Goal: Task Accomplishment & Management: Manage account settings

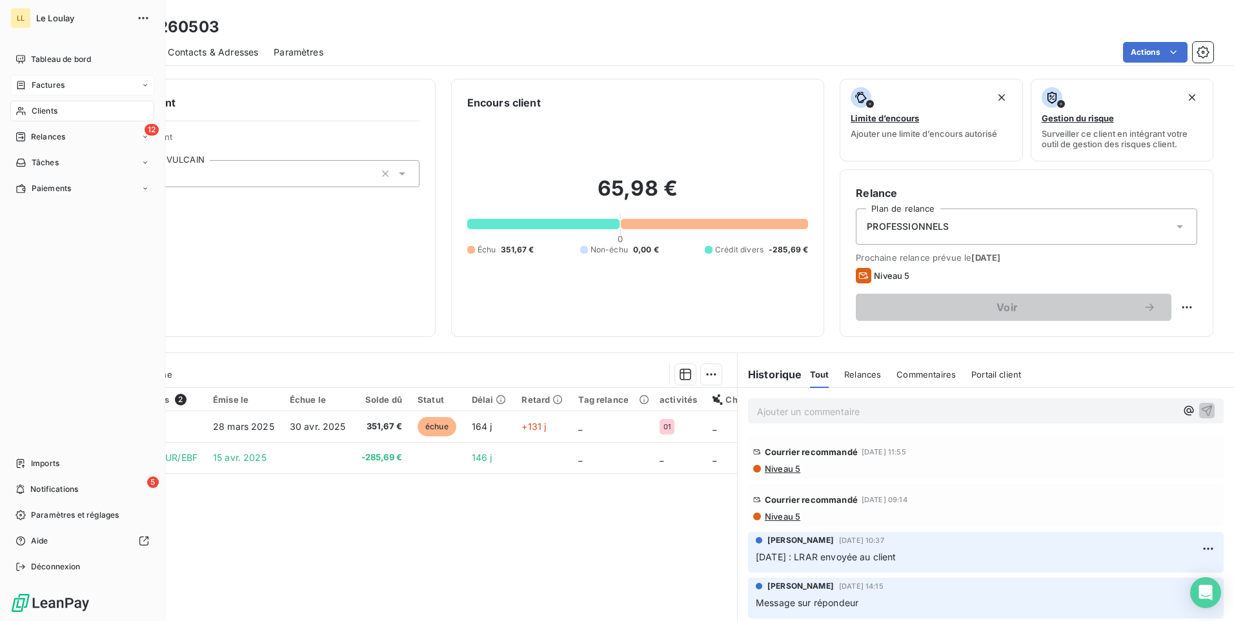
scroll to position [54, 0]
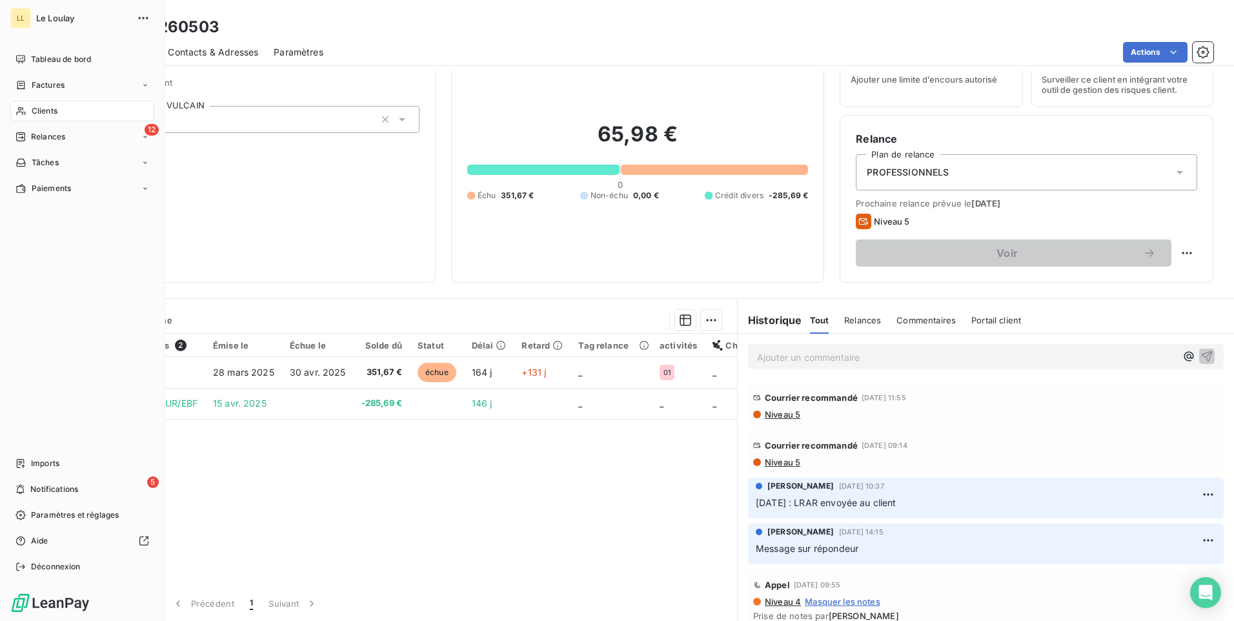
click at [45, 108] on span "Clients" at bounding box center [45, 111] width 26 height 12
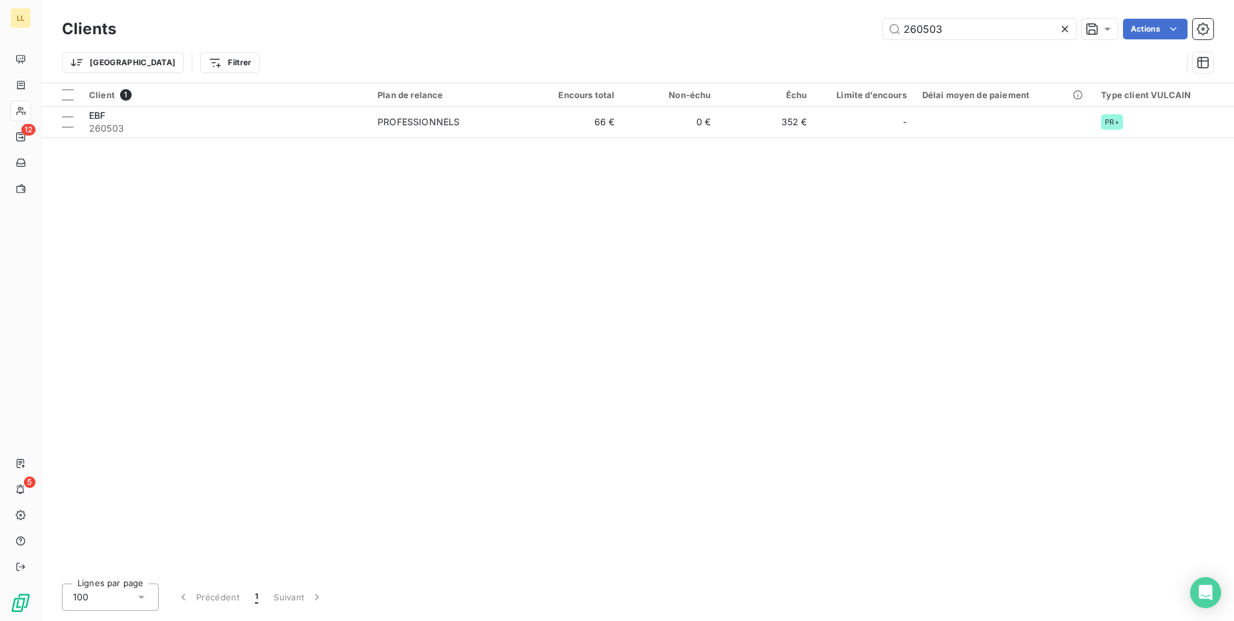
drag, startPoint x: 780, startPoint y: 56, endPoint x: 773, endPoint y: 57, distance: 7.4
click at [773, 57] on div "Clients 260503 Actions Trier Filtrer" at bounding box center [638, 48] width 1152 height 67
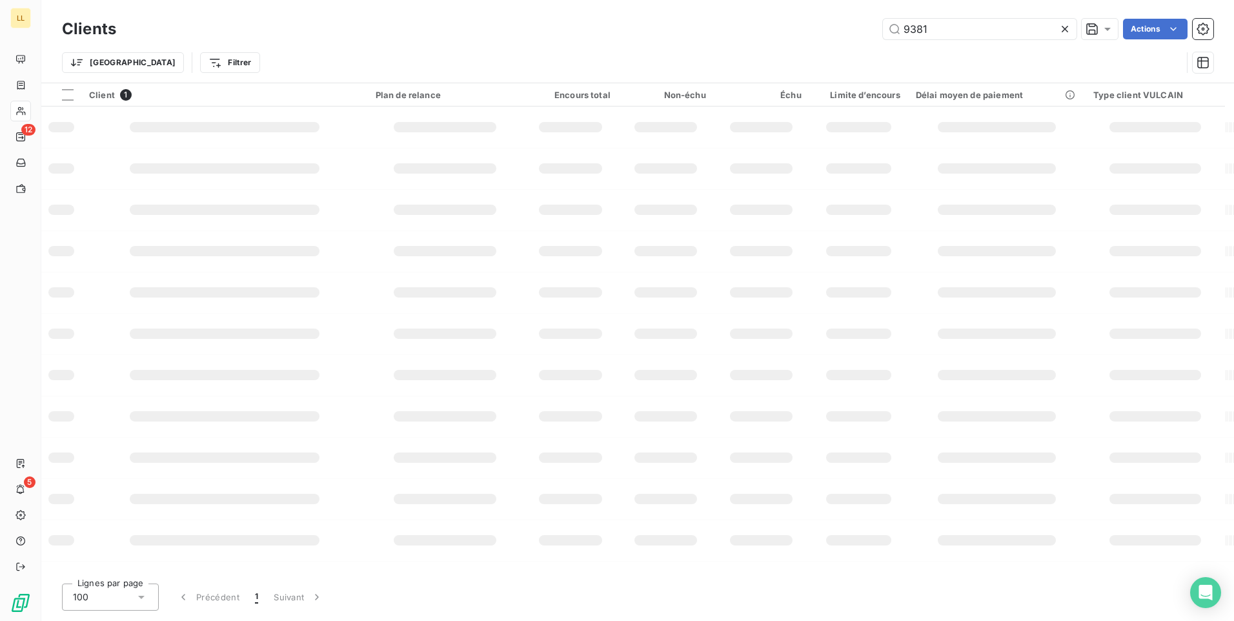
type input "9381"
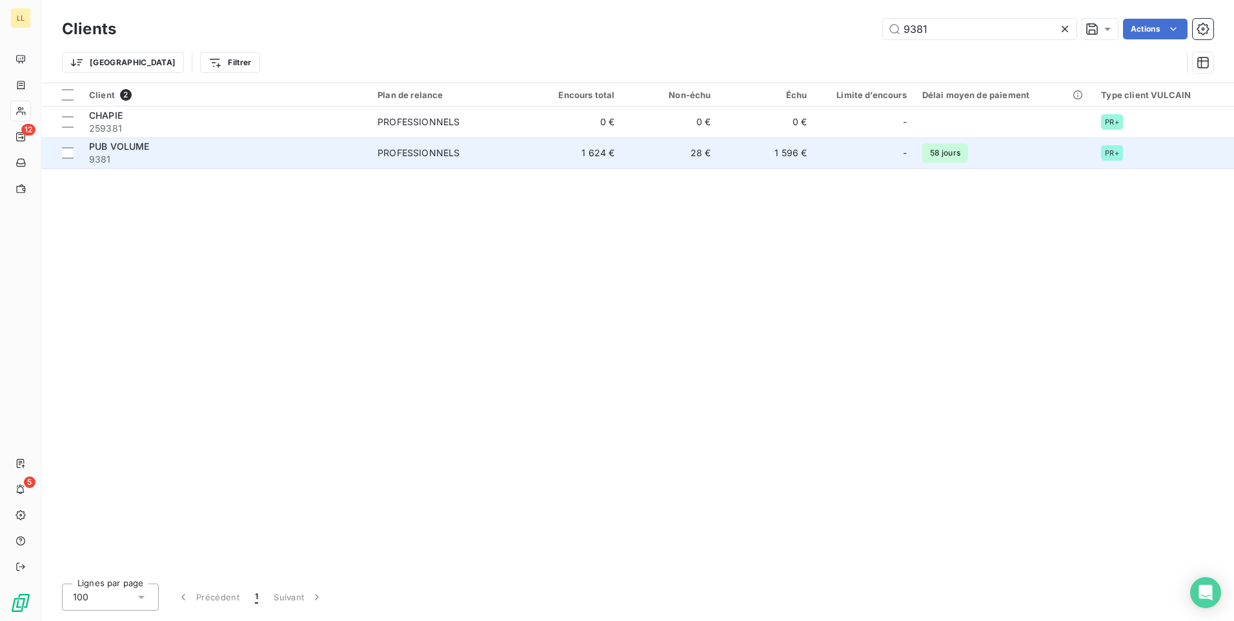
click at [125, 147] on span "PUB VOLUME" at bounding box center [119, 146] width 61 height 11
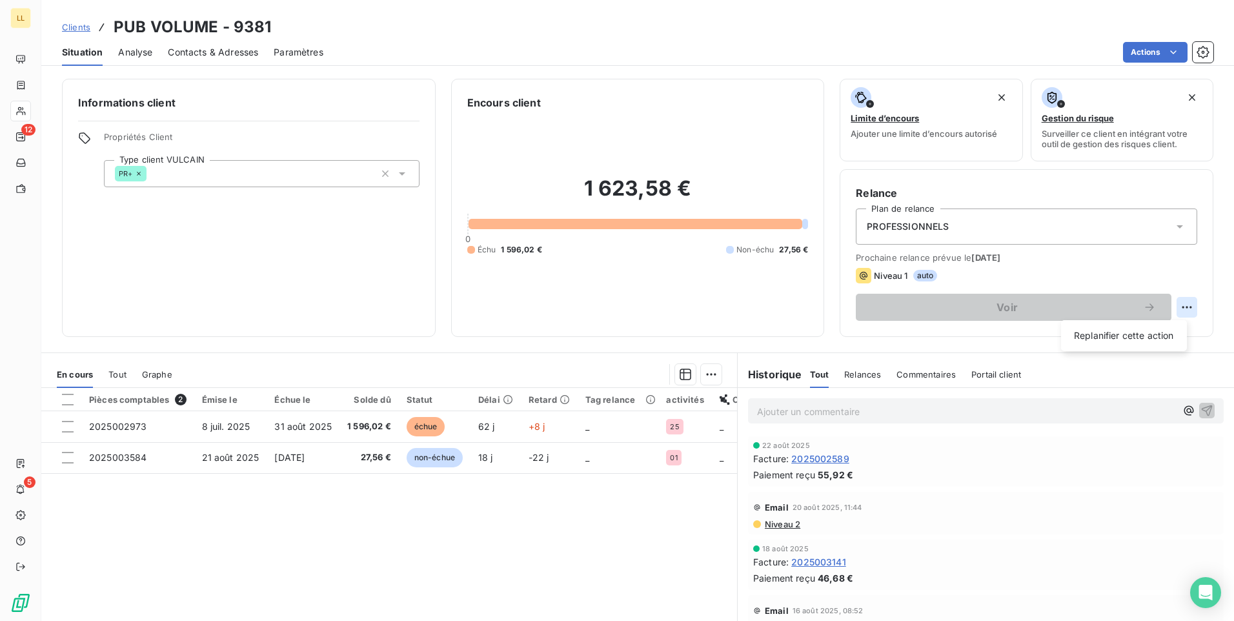
click at [1180, 307] on html "LL 12 5 Clients PUB VOLUME - 9381 Situation Analyse Contacts & Adresses Paramèt…" at bounding box center [617, 310] width 1234 height 621
click at [1139, 340] on div "Replanifier cette action" at bounding box center [1124, 335] width 116 height 21
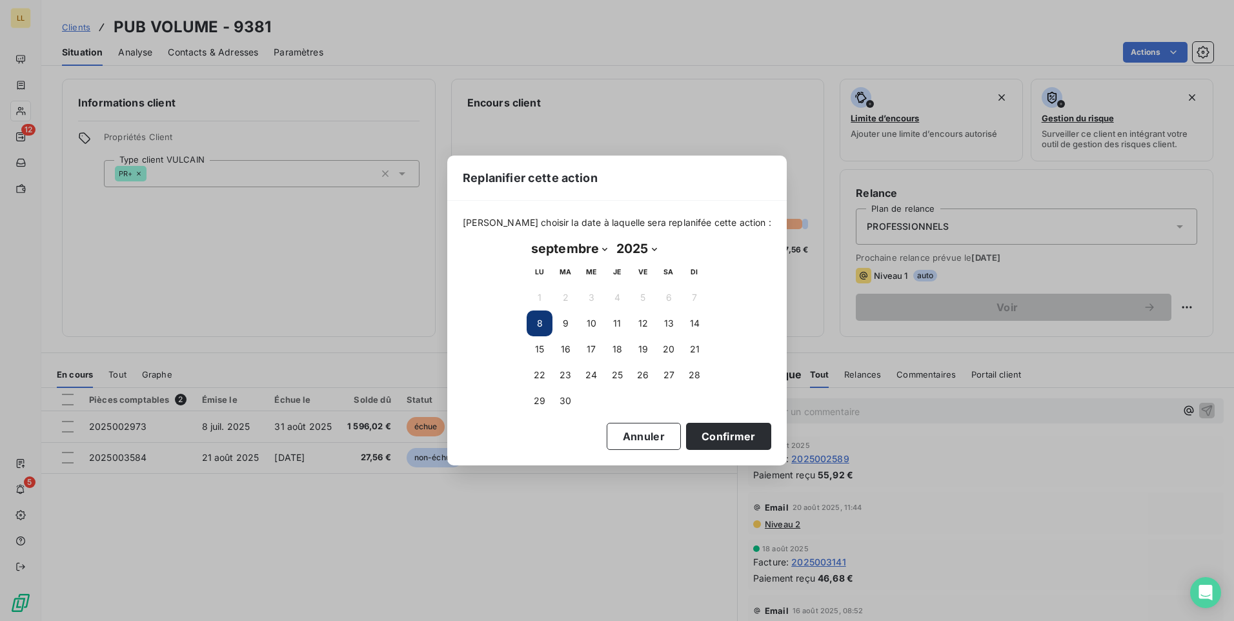
click at [606, 250] on select "janvier février mars avril mai juin juillet août septembre octobre novembre déc…" at bounding box center [569, 248] width 85 height 21
select select "9"
click at [527, 238] on select "janvier février mars avril mai juin juillet août septembre octobre novembre déc…" at bounding box center [569, 248] width 85 height 21
click at [589, 351] on button "15" at bounding box center [591, 349] width 26 height 26
click at [616, 351] on button "16" at bounding box center [617, 349] width 26 height 26
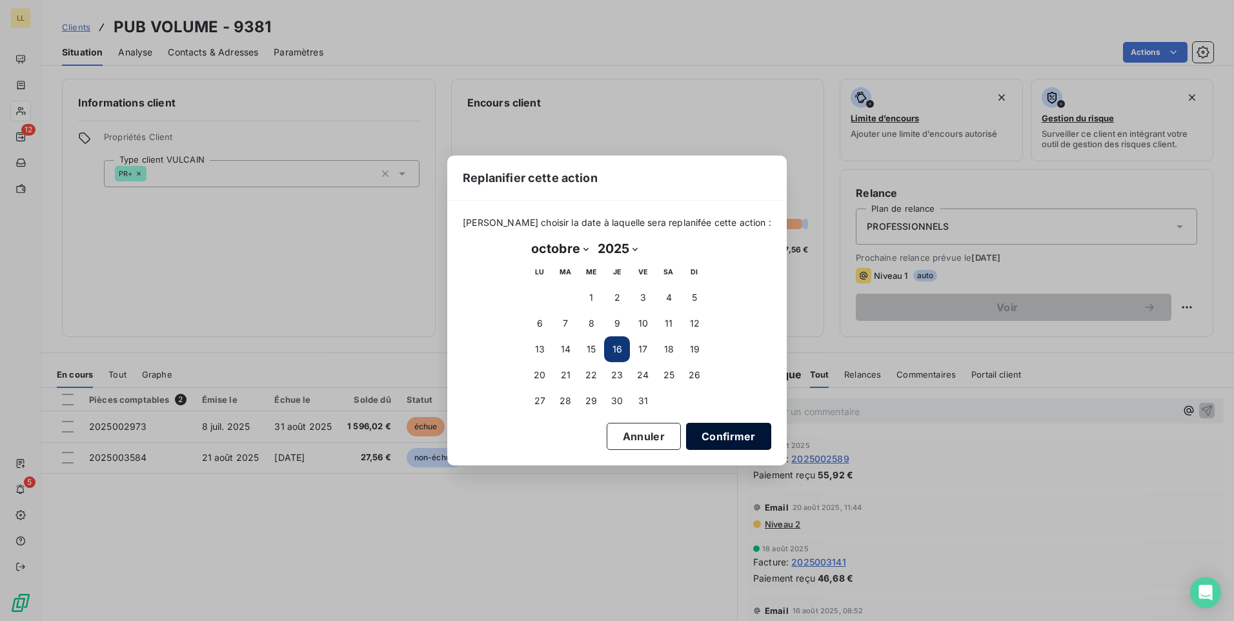
click at [697, 436] on button "Confirmer" at bounding box center [728, 436] width 85 height 27
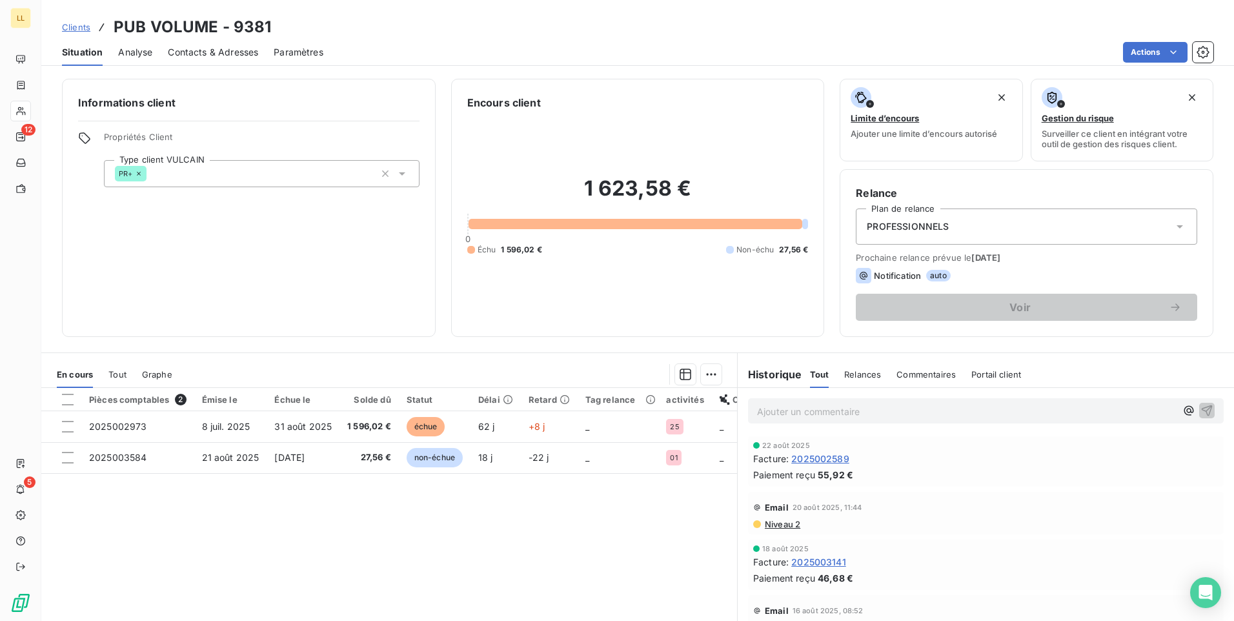
click at [999, 258] on span "[DATE]" at bounding box center [986, 257] width 29 height 10
click at [1200, 303] on div "Relance Plan de relance PROFESSIONNELS Prochaine relance prévue le 15 sept. 202…" at bounding box center [1027, 253] width 374 height 168
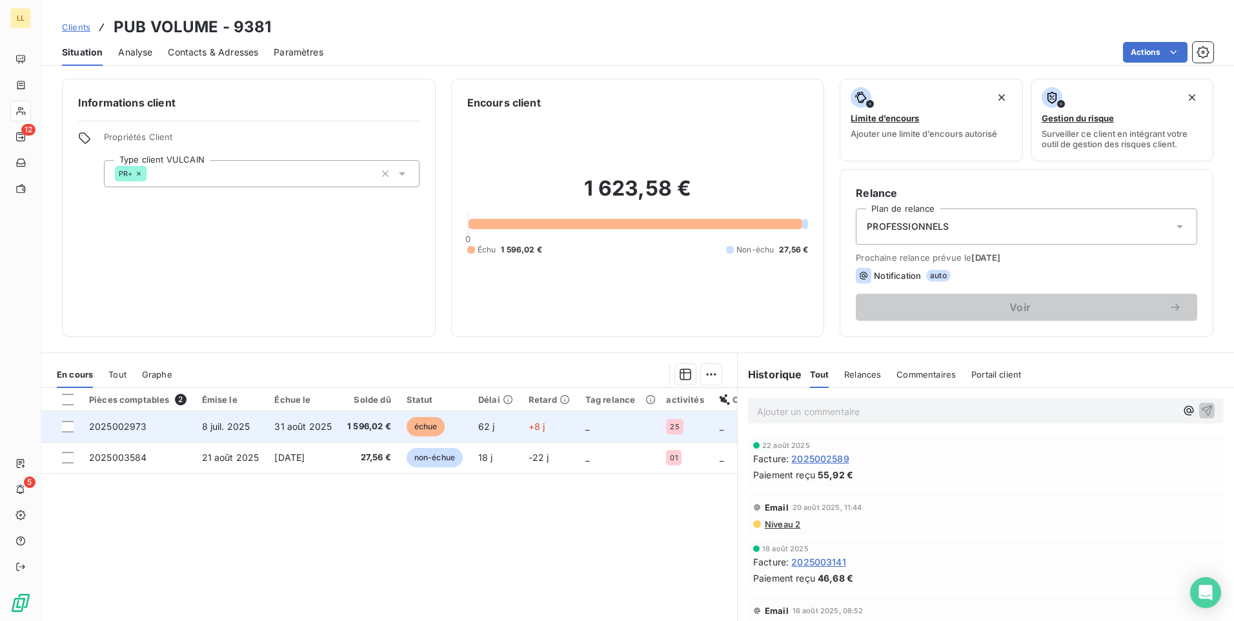
click at [112, 425] on span "2025002973" at bounding box center [118, 426] width 58 height 11
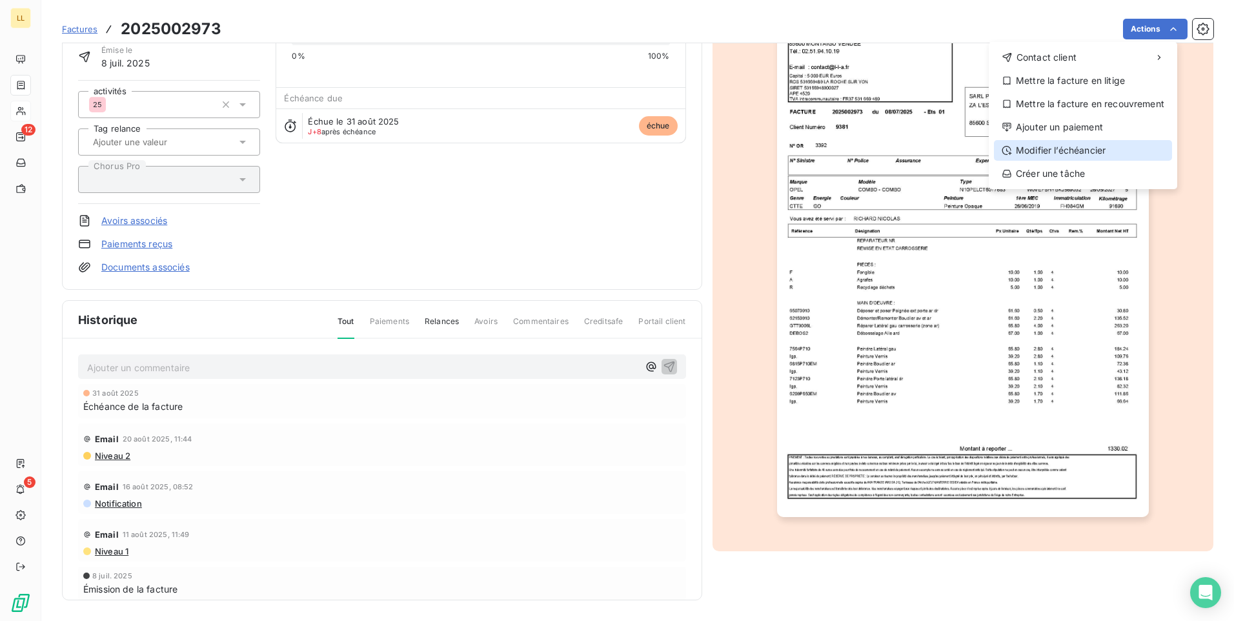
click at [1068, 151] on div "Modifier l’échéancier" at bounding box center [1083, 150] width 178 height 21
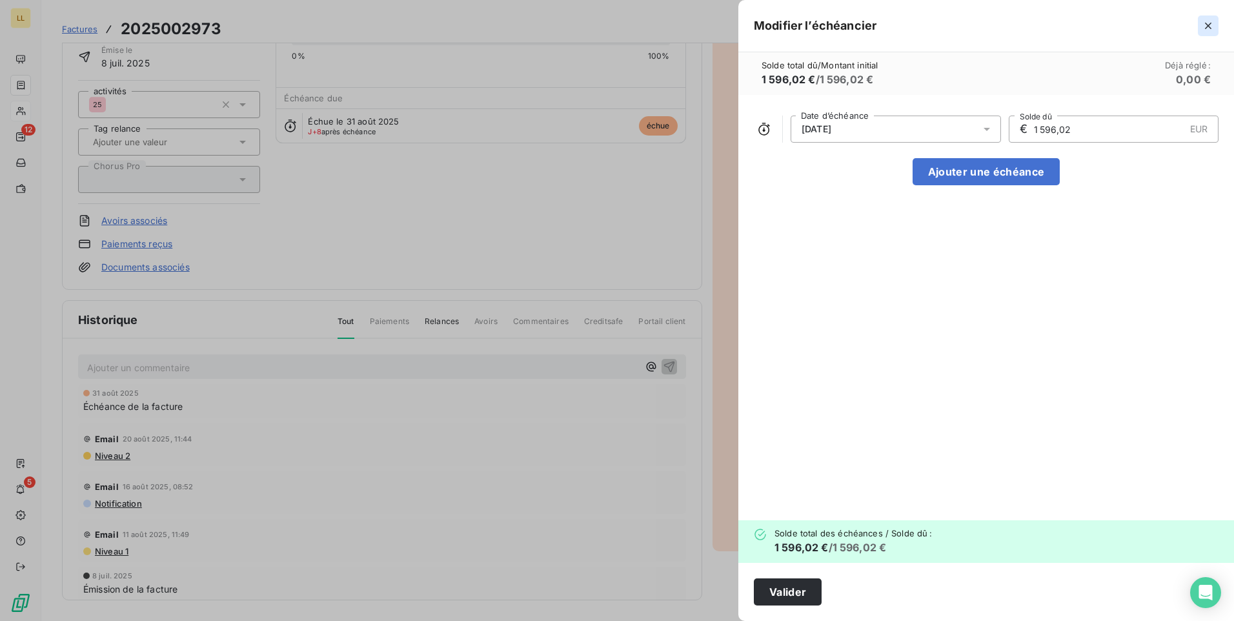
click at [1206, 28] on icon "button" at bounding box center [1208, 26] width 6 height 6
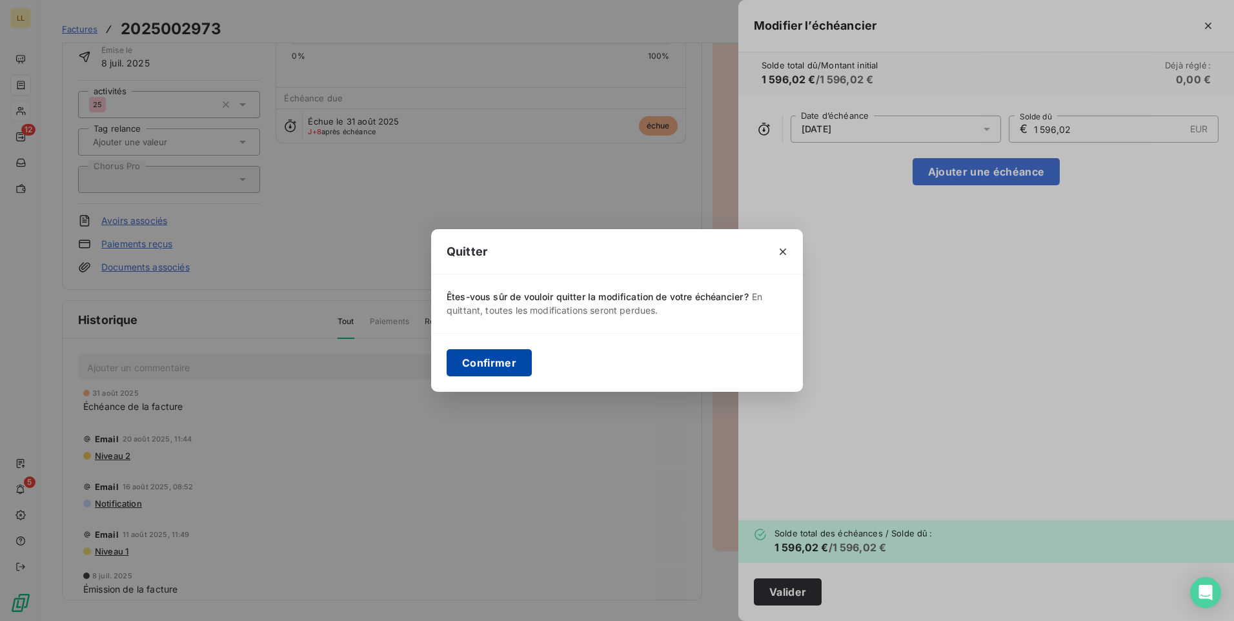
click at [509, 361] on button "Confirmer" at bounding box center [489, 362] width 85 height 27
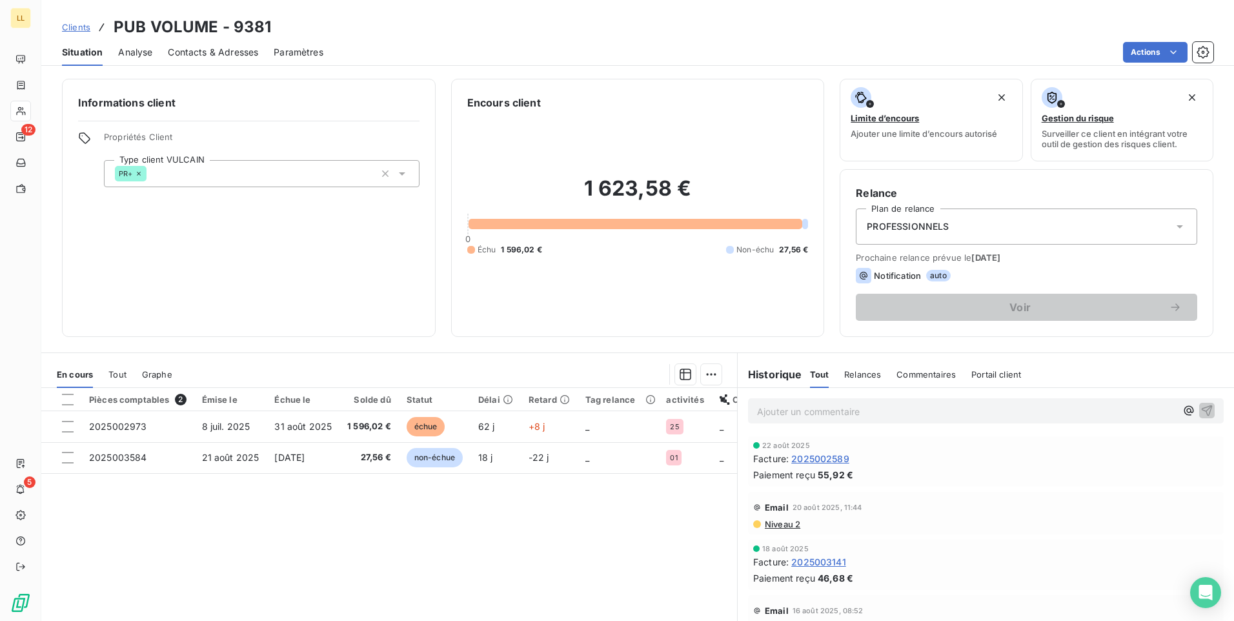
click at [993, 260] on span "[DATE]" at bounding box center [986, 257] width 29 height 10
click at [970, 273] on div "Notification auto" at bounding box center [1027, 275] width 342 height 15
click at [963, 285] on div "Prochaine relance prévue le 15 sept. 2025 Notification auto Voir" at bounding box center [1027, 286] width 342 height 68
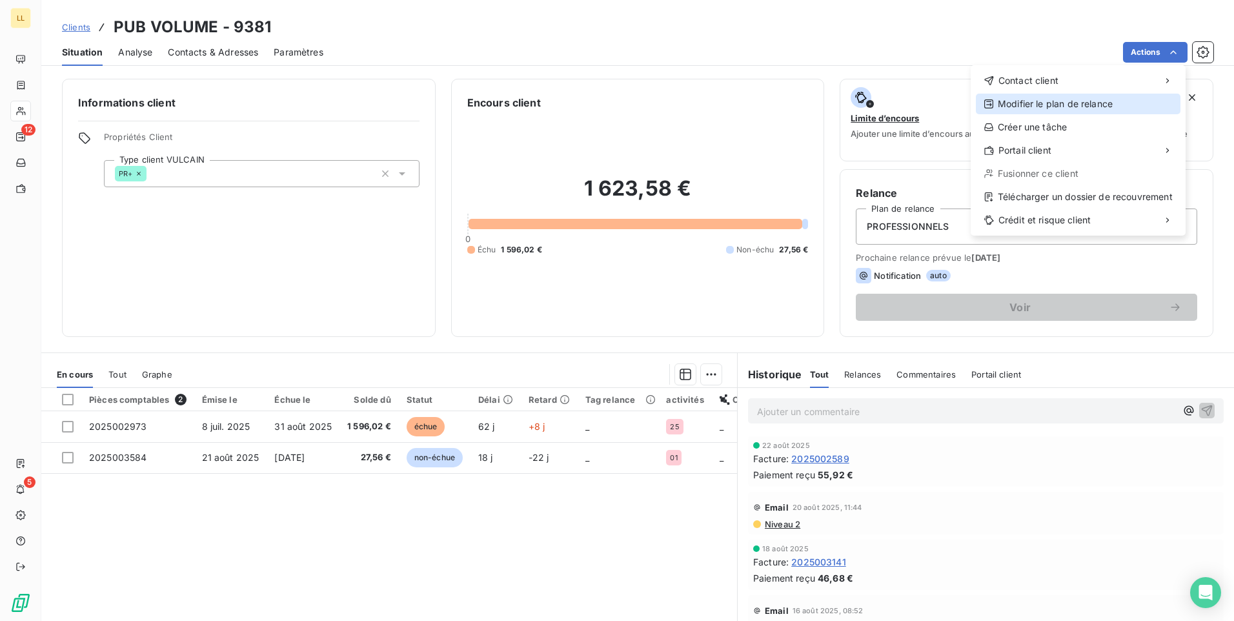
click at [1036, 106] on div "Modifier le plan de relance" at bounding box center [1078, 104] width 205 height 21
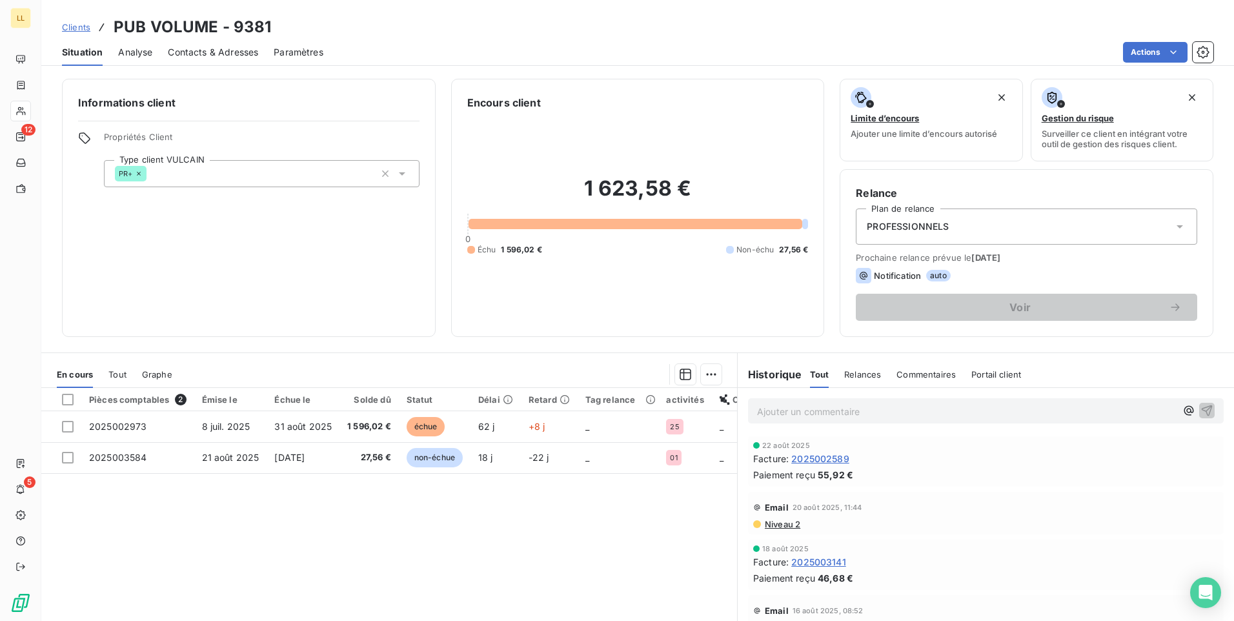
click at [919, 70] on div "Clients PUB VOLUME - 9381 Situation Analyse Contacts & Adresses Paramètres Acti…" at bounding box center [637, 310] width 1193 height 621
click at [143, 48] on span "Analyse" at bounding box center [135, 52] width 34 height 13
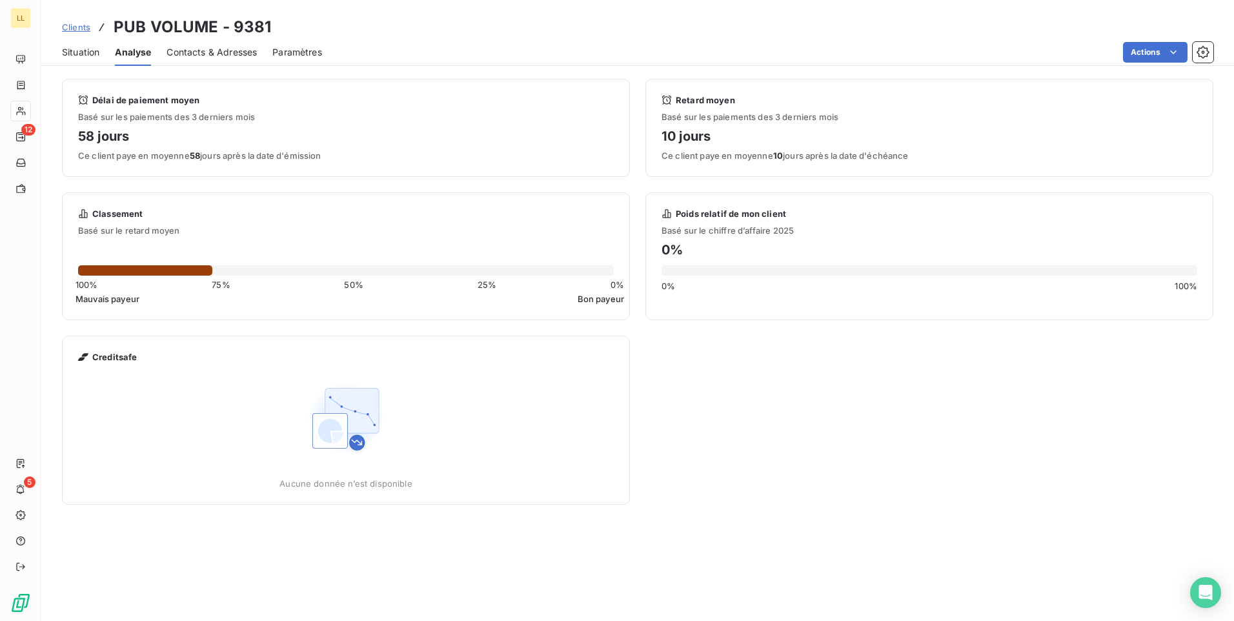
click at [197, 54] on span "Contacts & Adresses" at bounding box center [212, 52] width 90 height 13
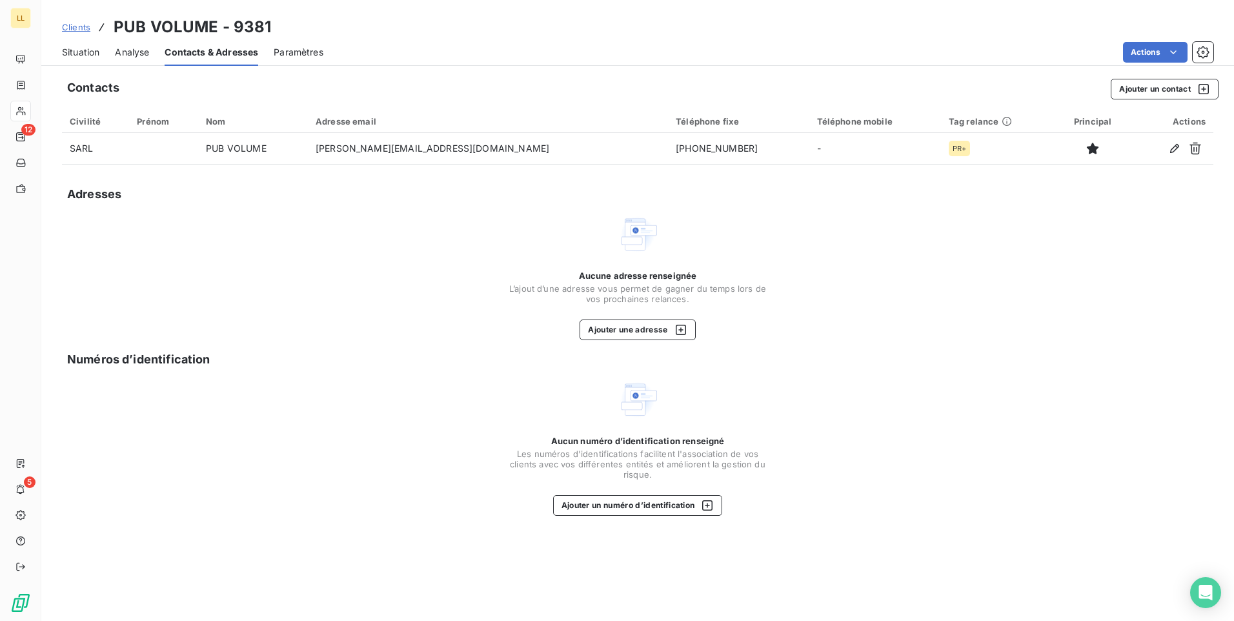
click at [294, 54] on span "Paramètres" at bounding box center [299, 52] width 50 height 13
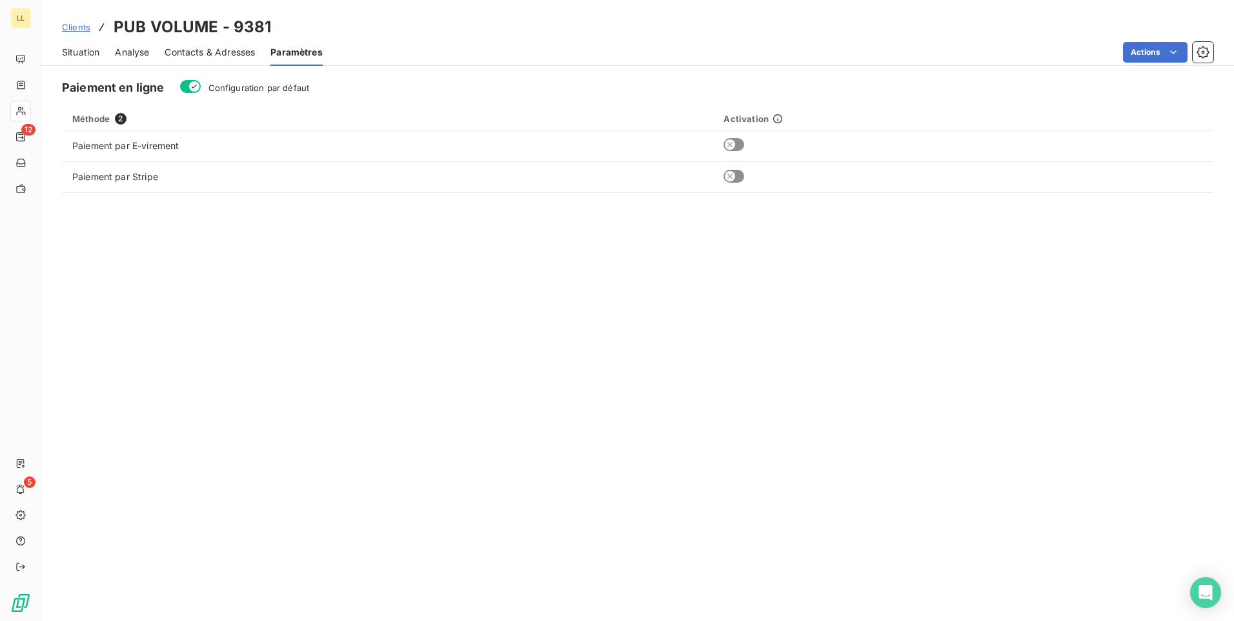
click at [69, 54] on span "Situation" at bounding box center [80, 52] width 37 height 13
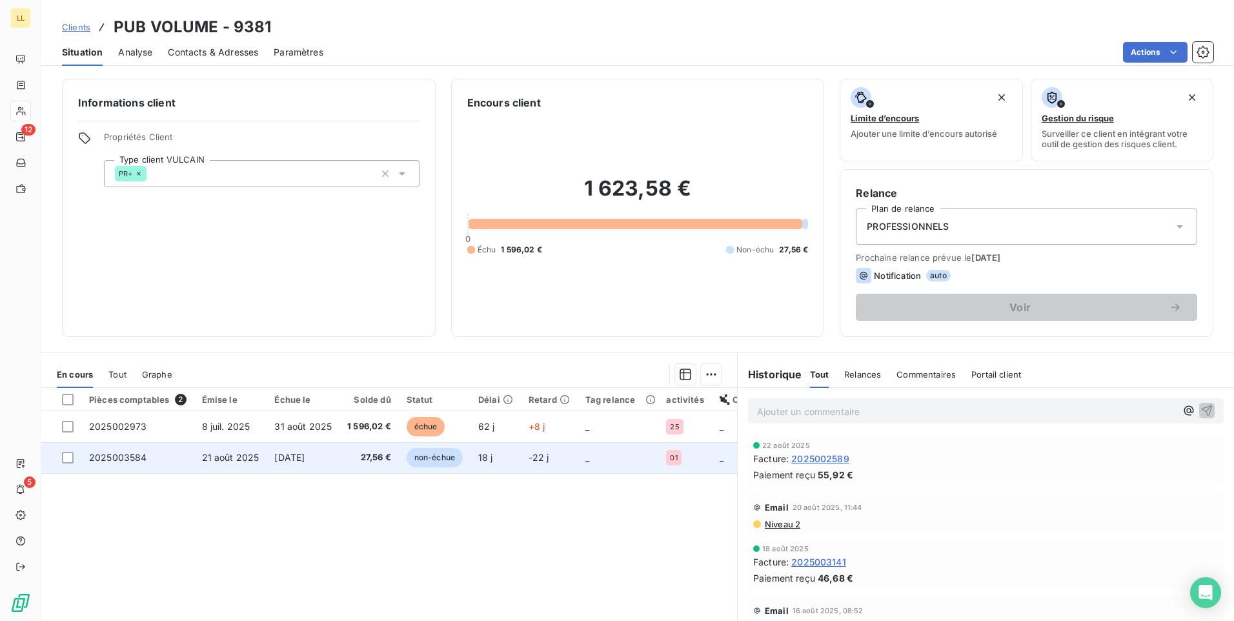
click at [113, 460] on span "2025003584" at bounding box center [118, 457] width 58 height 11
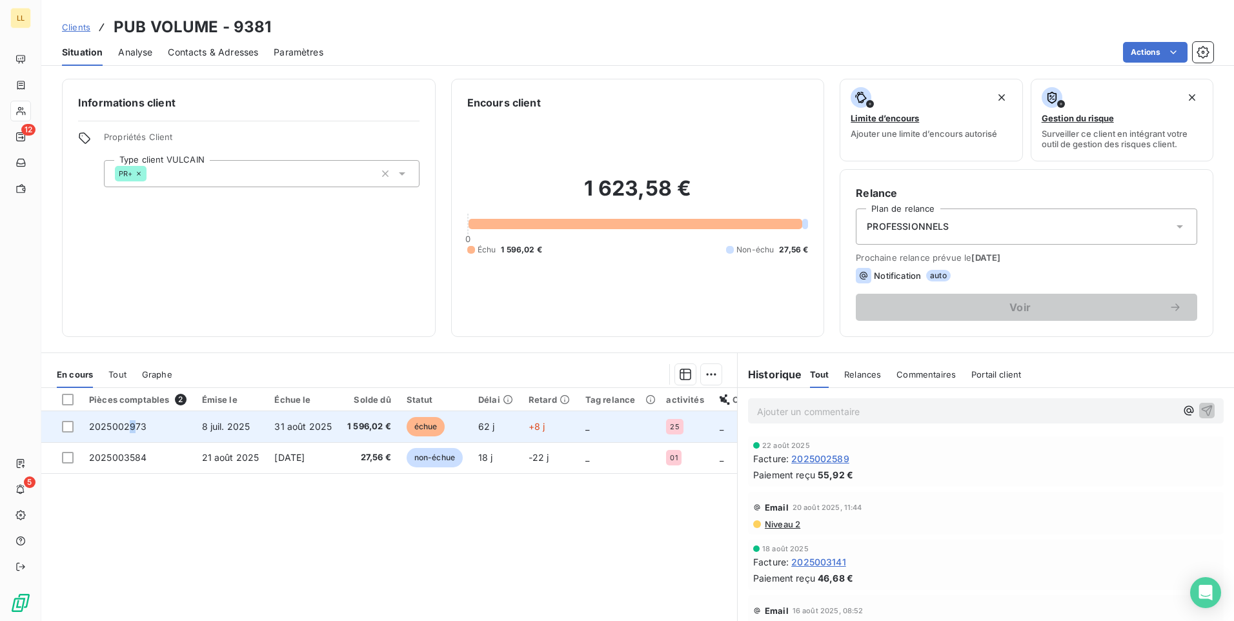
click at [132, 425] on span "2025002973" at bounding box center [118, 426] width 58 height 11
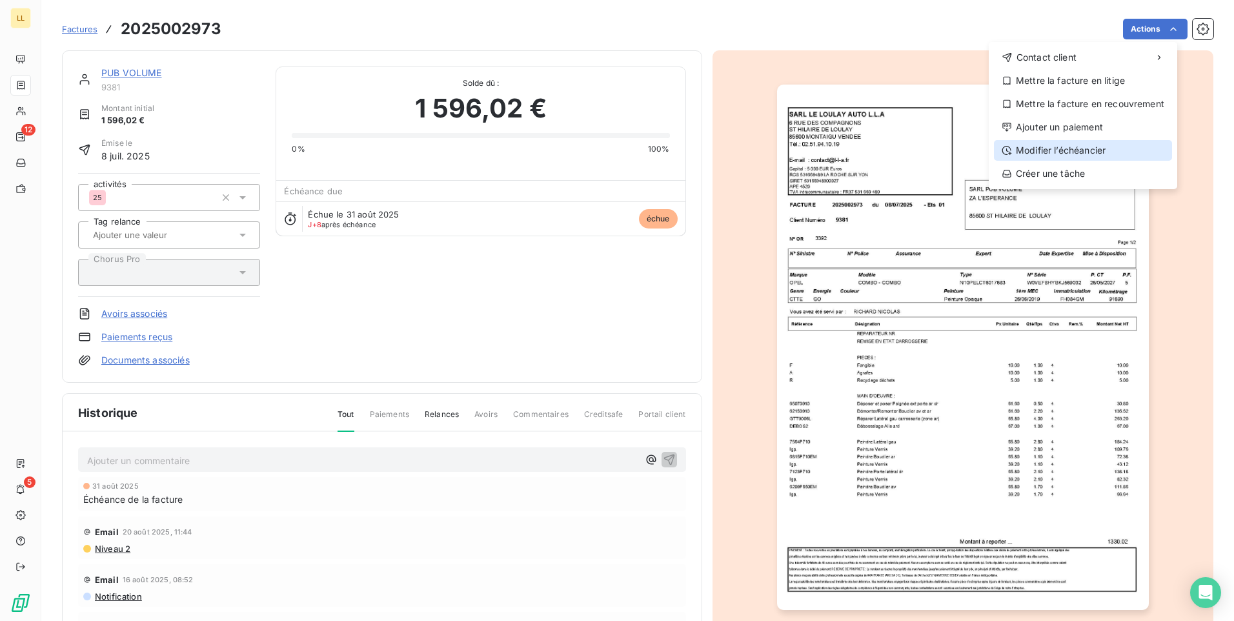
click at [1021, 152] on div "Modifier l’échéancier" at bounding box center [1083, 150] width 178 height 21
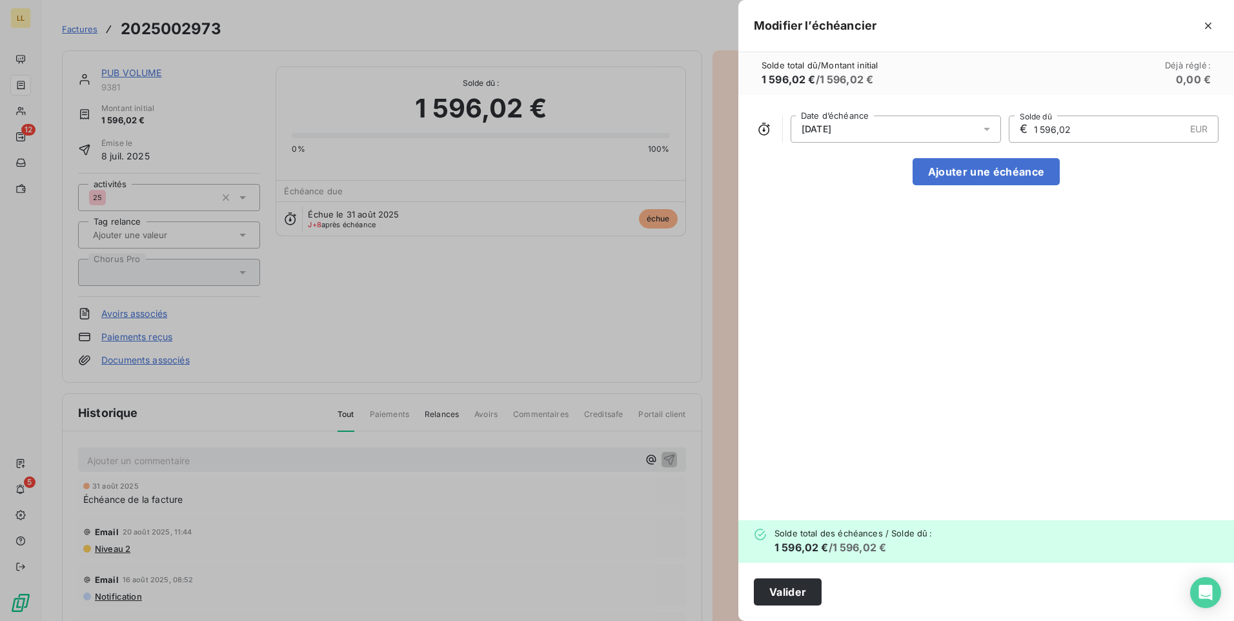
click at [988, 128] on icon at bounding box center [987, 129] width 13 height 13
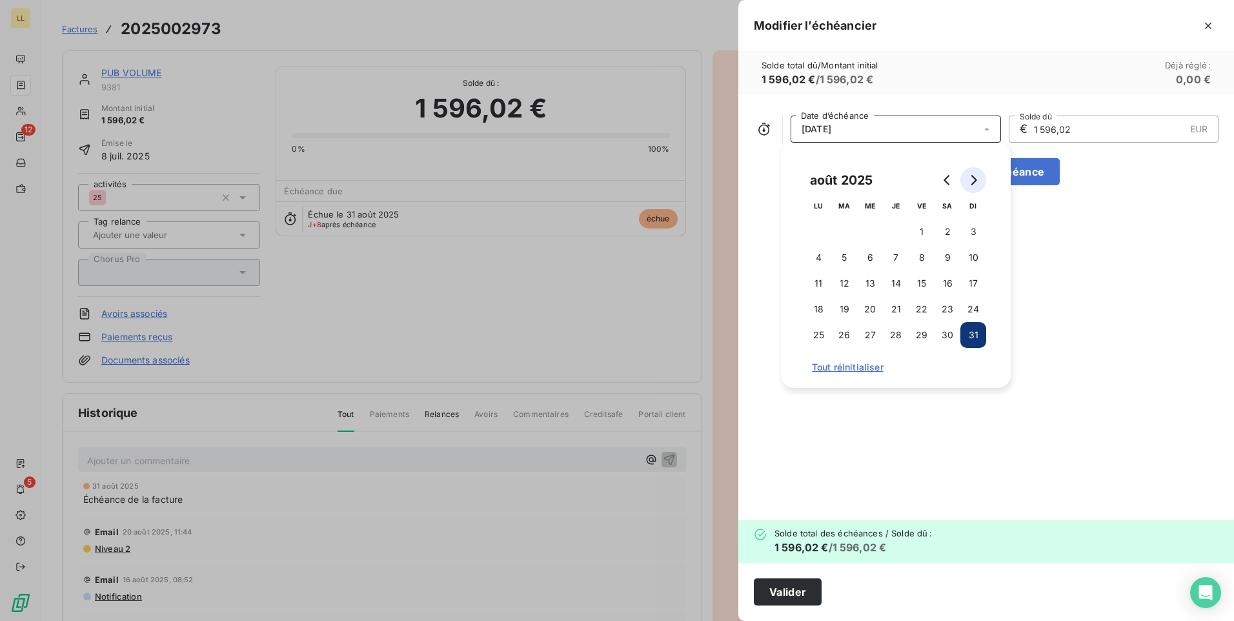
click at [974, 178] on icon "Go to next month" at bounding box center [973, 180] width 10 height 10
click at [872, 283] on button "15" at bounding box center [870, 283] width 26 height 26
click at [1032, 166] on button "Ajouter une échéance" at bounding box center [986, 171] width 147 height 27
type input "798,01"
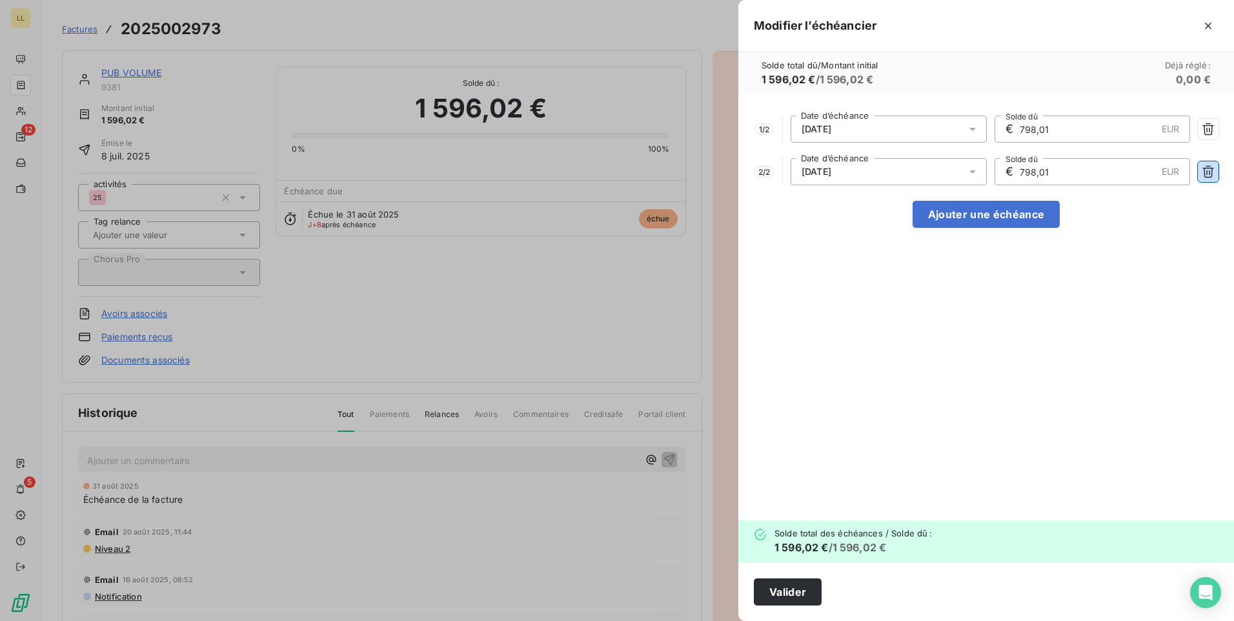
click at [1207, 170] on icon "button" at bounding box center [1208, 171] width 13 height 13
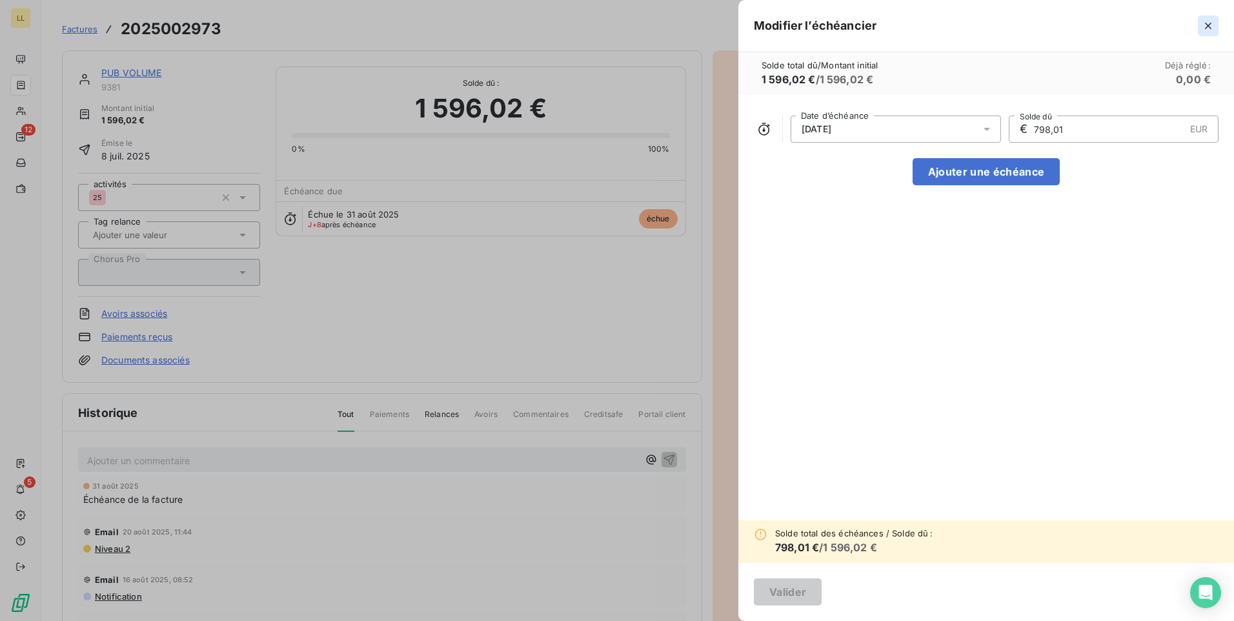
click at [1206, 26] on icon "button" at bounding box center [1208, 25] width 13 height 13
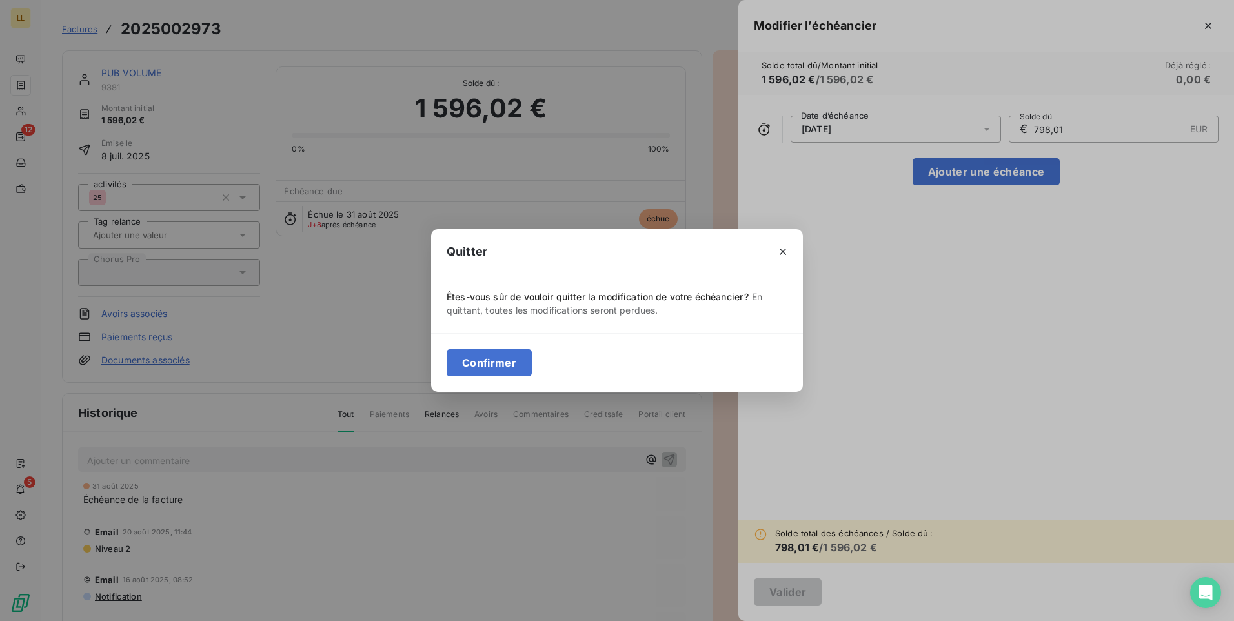
click at [462, 359] on button "Confirmer" at bounding box center [489, 362] width 85 height 27
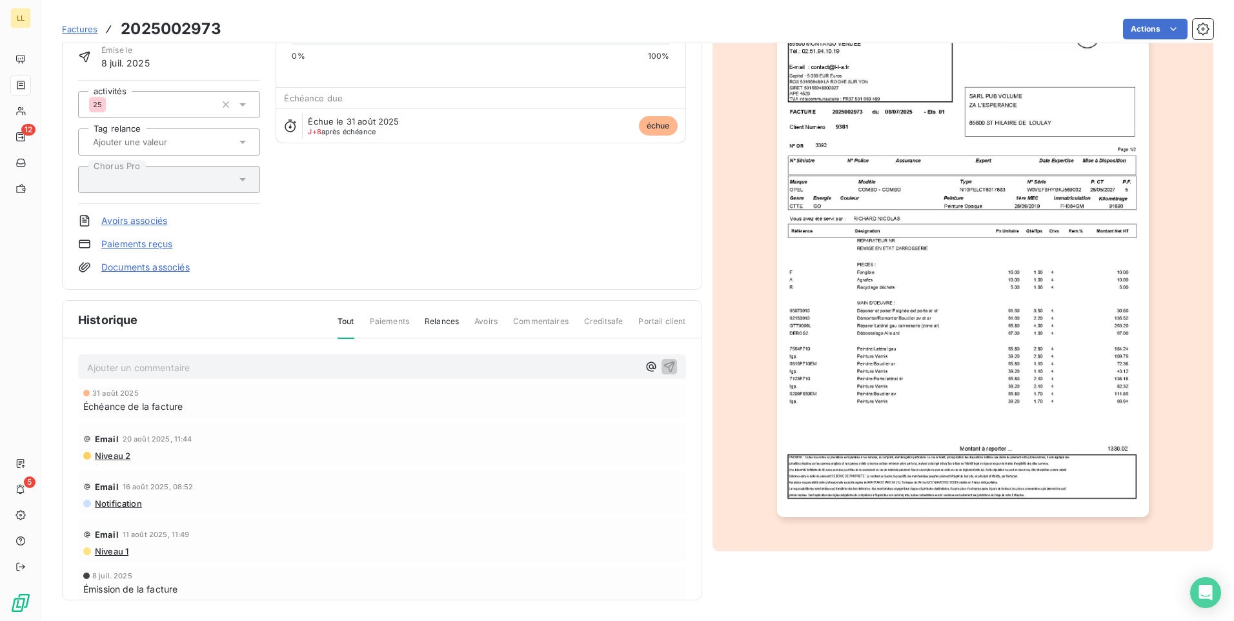
scroll to position [94, 0]
click at [389, 320] on span "Paiements" at bounding box center [389, 327] width 39 height 22
click at [387, 327] on span "Paiements" at bounding box center [389, 327] width 39 height 22
click at [440, 325] on span "Relances" at bounding box center [442, 327] width 34 height 22
click at [111, 415] on span "Niveau 2" at bounding box center [112, 416] width 37 height 10
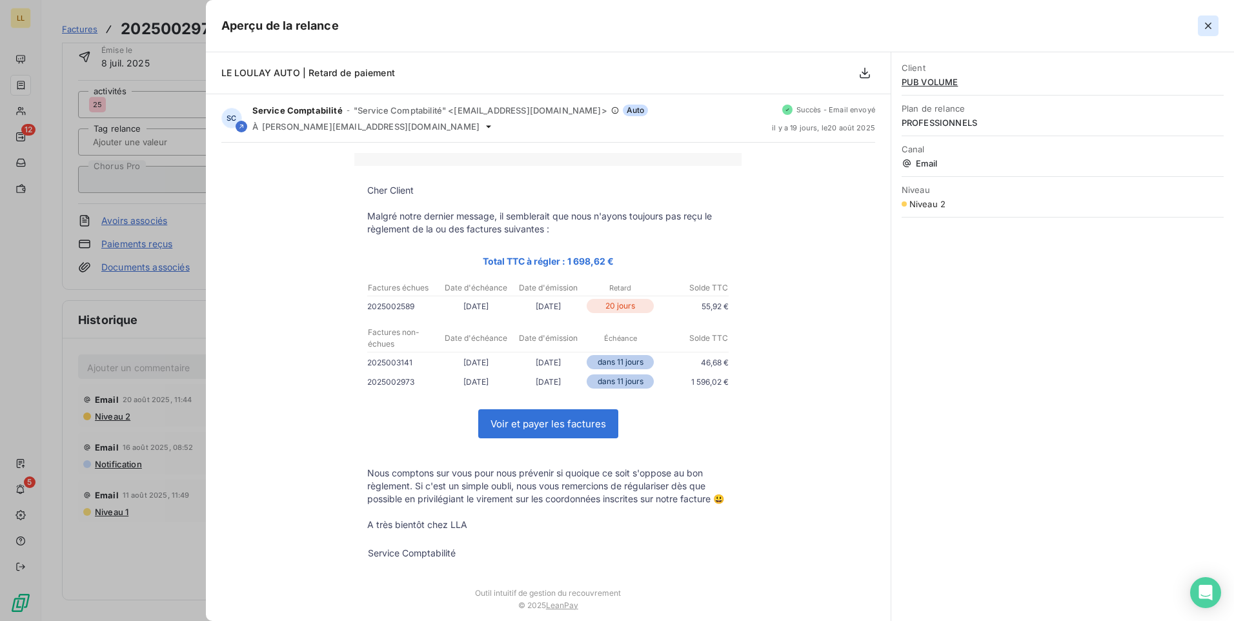
click at [1209, 27] on icon "button" at bounding box center [1208, 26] width 6 height 6
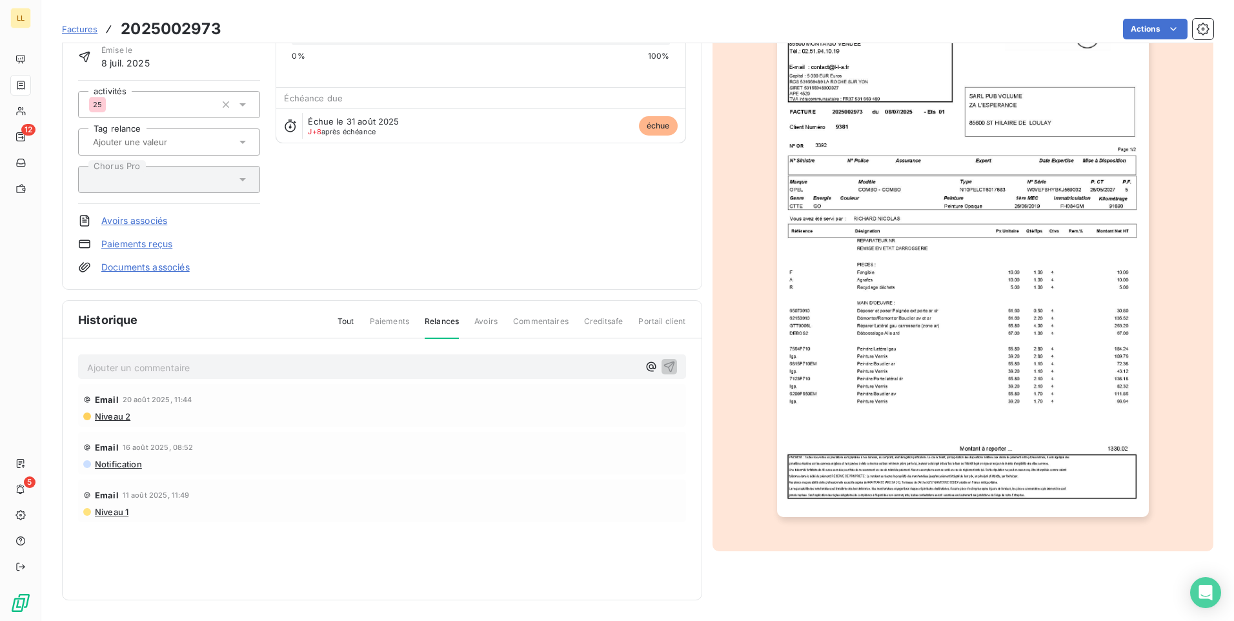
click at [471, 324] on div "Tout Paiements Relances Avoirs Commentaires Creditsafe Portail client" at bounding box center [504, 327] width 364 height 22
click at [480, 323] on span "Avoirs" at bounding box center [485, 327] width 23 height 22
click at [593, 321] on span "Creditsafe" at bounding box center [603, 327] width 39 height 22
click at [647, 321] on span "Portail client" at bounding box center [661, 327] width 47 height 22
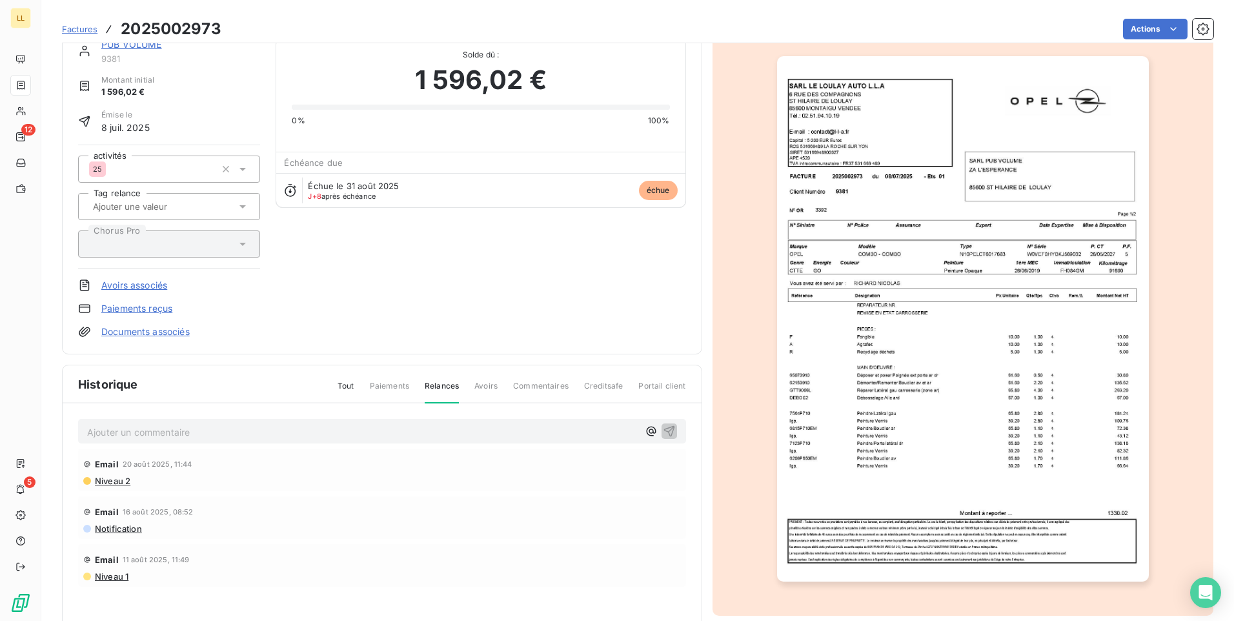
scroll to position [0, 0]
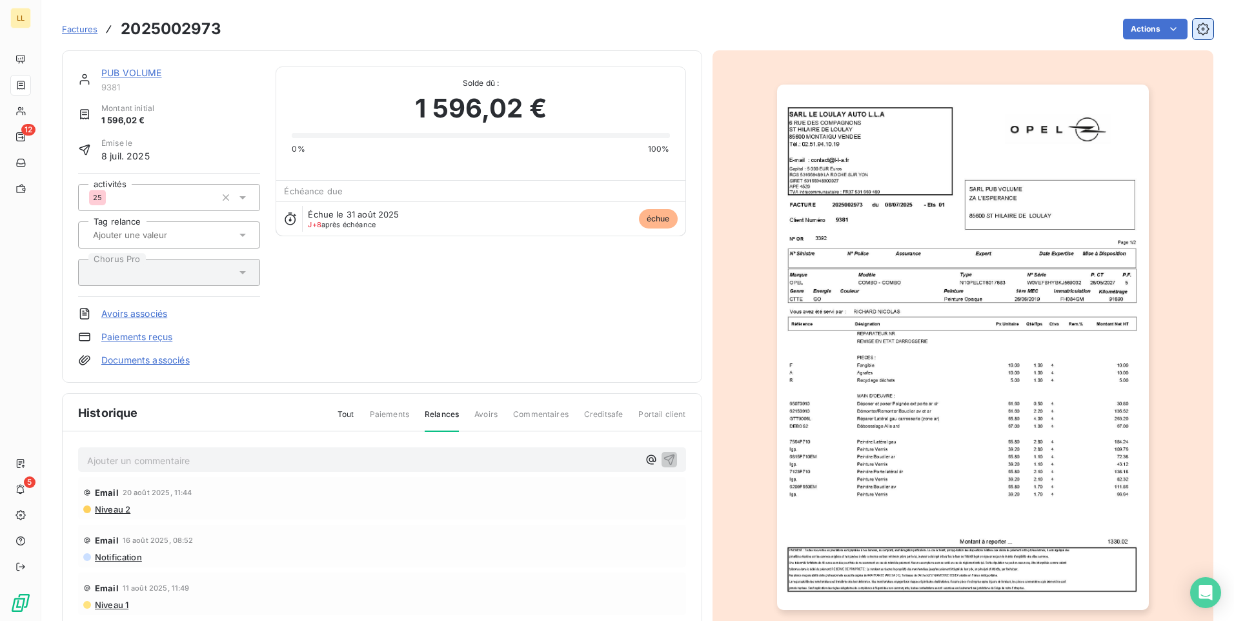
click at [1193, 36] on button "button" at bounding box center [1203, 29] width 21 height 21
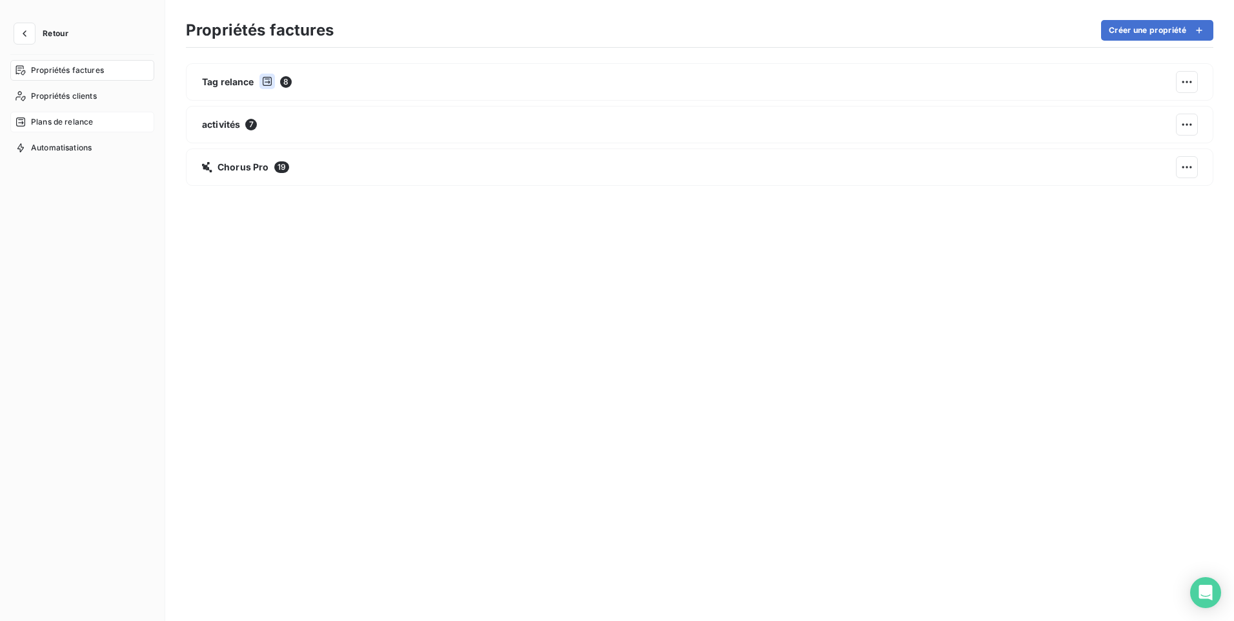
click at [35, 127] on span "Plans de relance" at bounding box center [62, 122] width 62 height 12
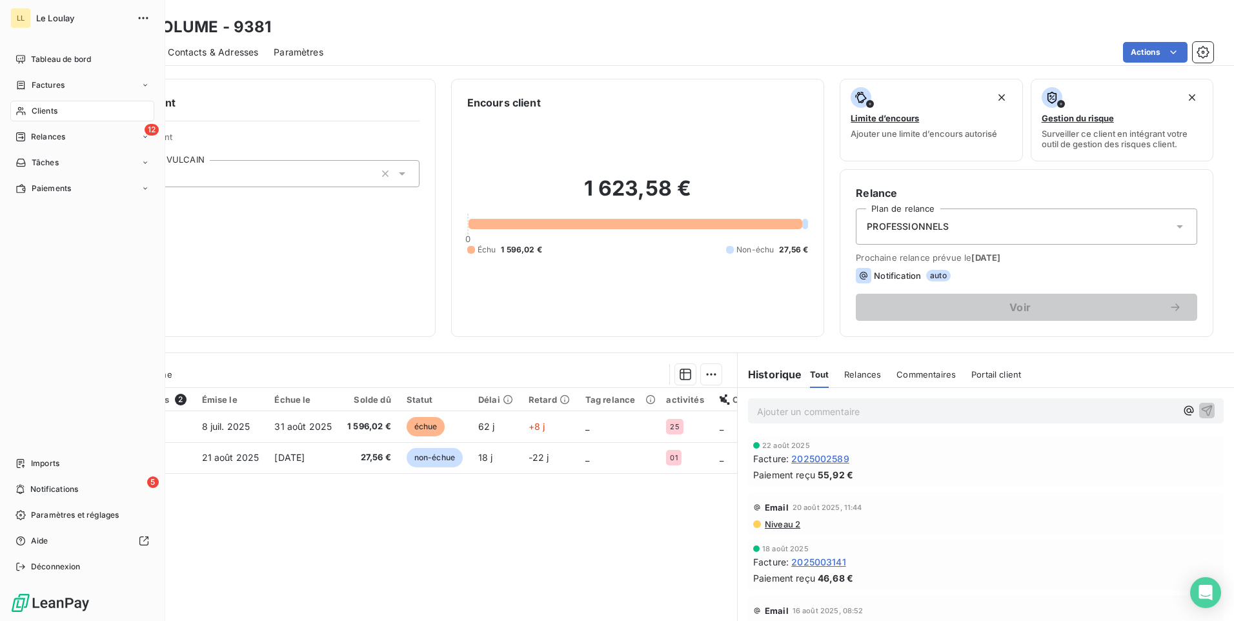
click at [46, 111] on span "Clients" at bounding box center [45, 111] width 26 height 12
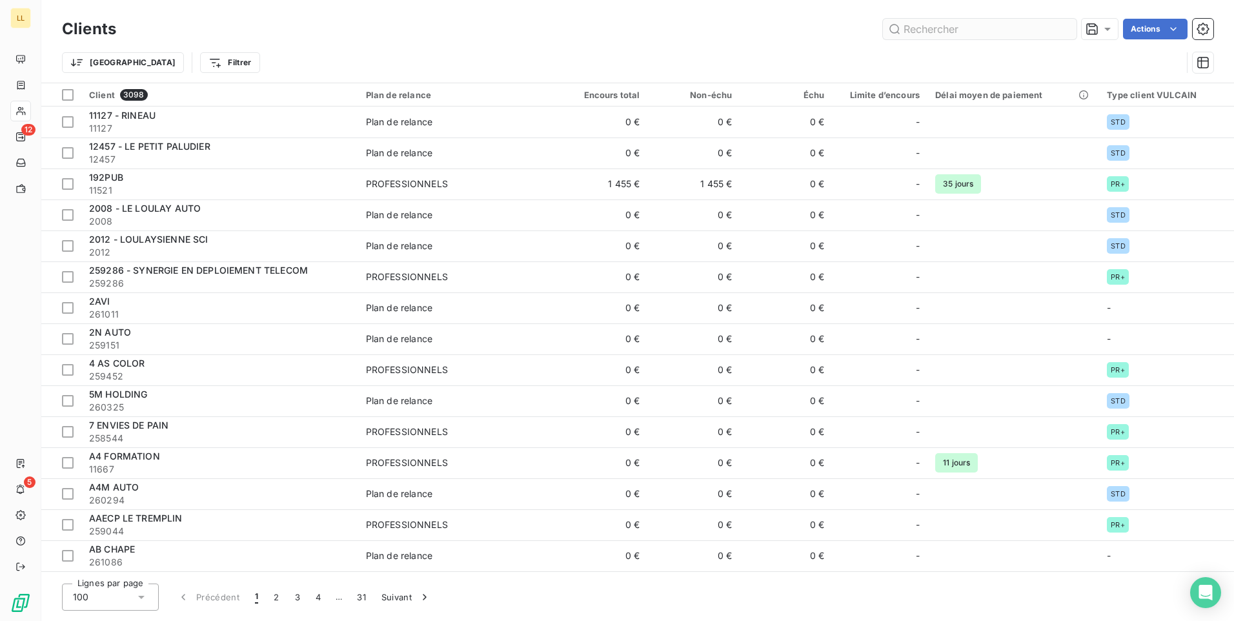
click at [959, 23] on input "text" at bounding box center [980, 29] width 194 height 21
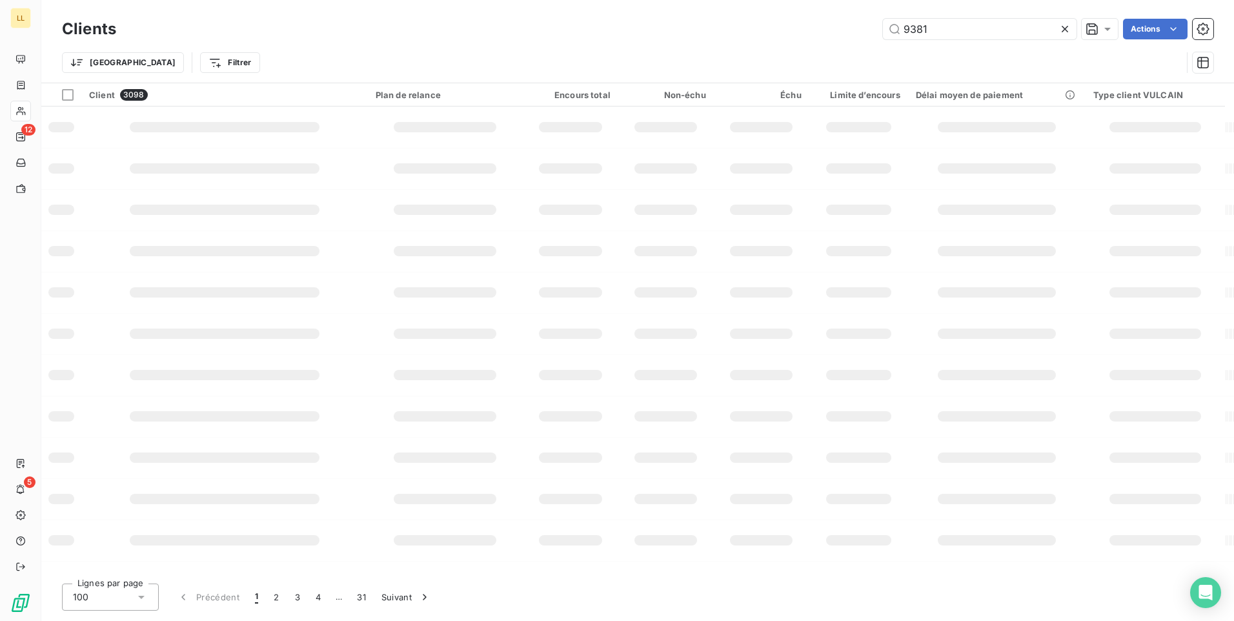
type input "9381"
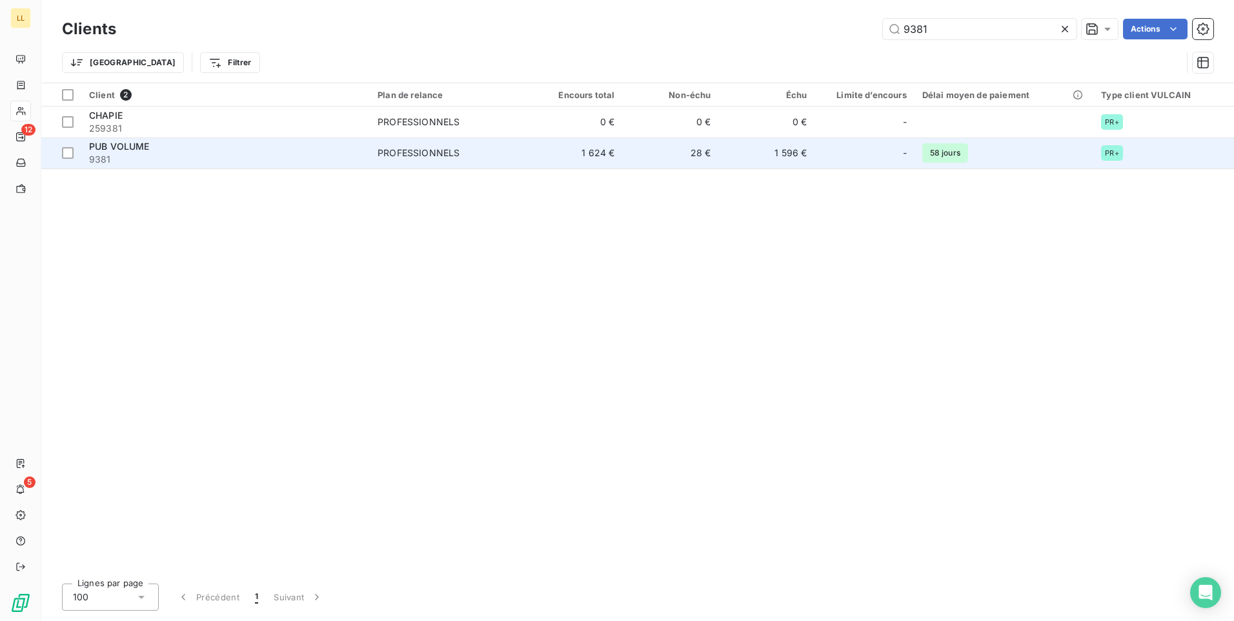
click at [97, 145] on span "PUB VOLUME" at bounding box center [119, 146] width 61 height 11
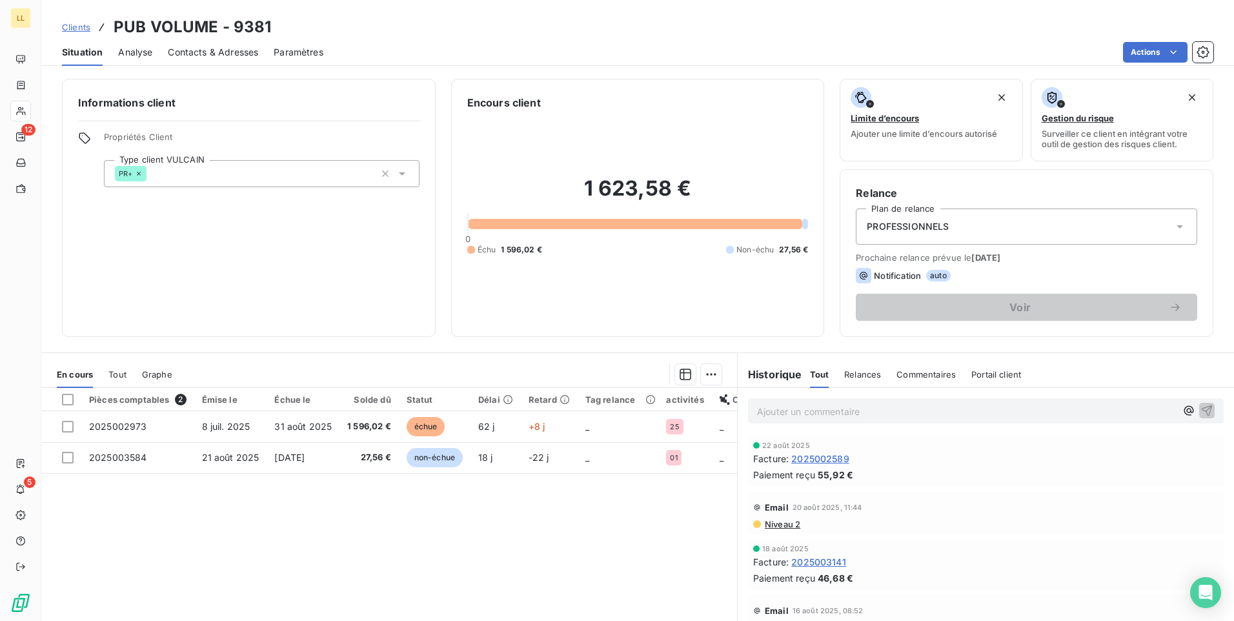
scroll to position [54, 0]
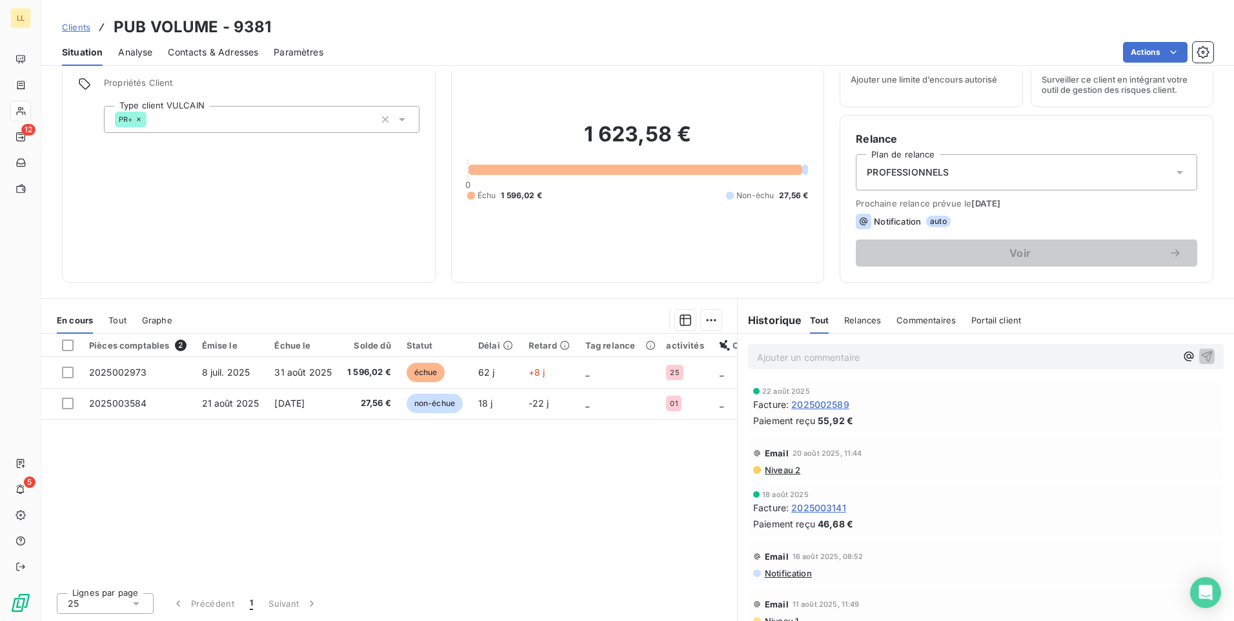
click at [807, 358] on p "Ajouter un commentaire ﻿" at bounding box center [966, 357] width 419 height 16
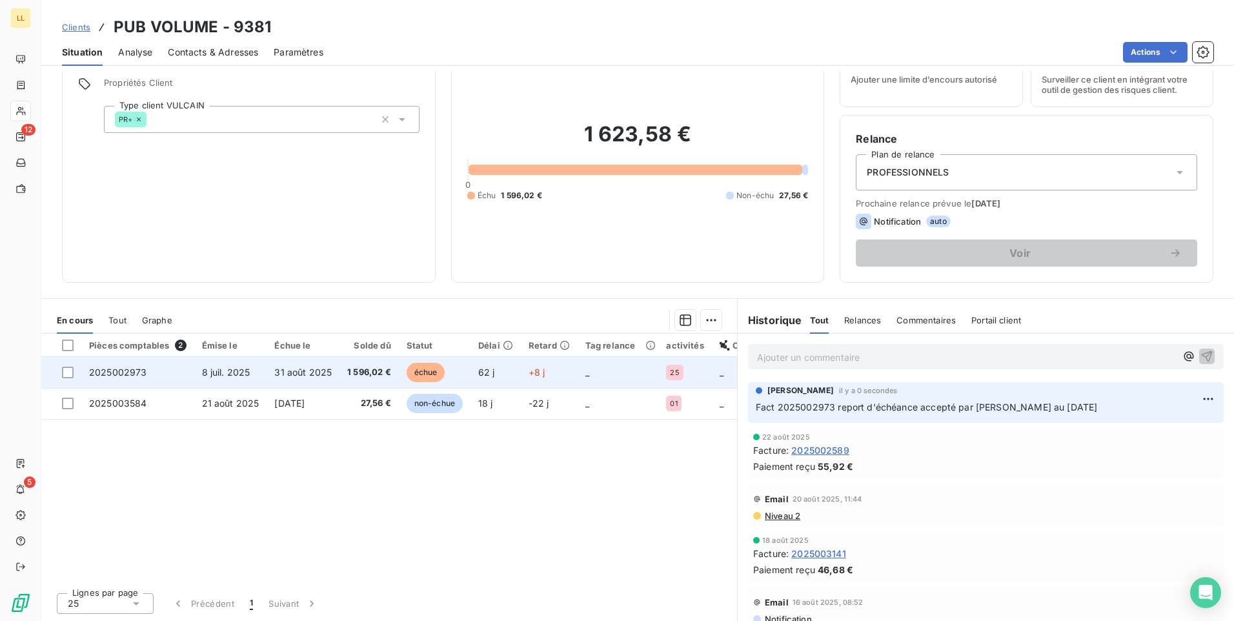
click at [130, 372] on span "2025002973" at bounding box center [118, 372] width 58 height 11
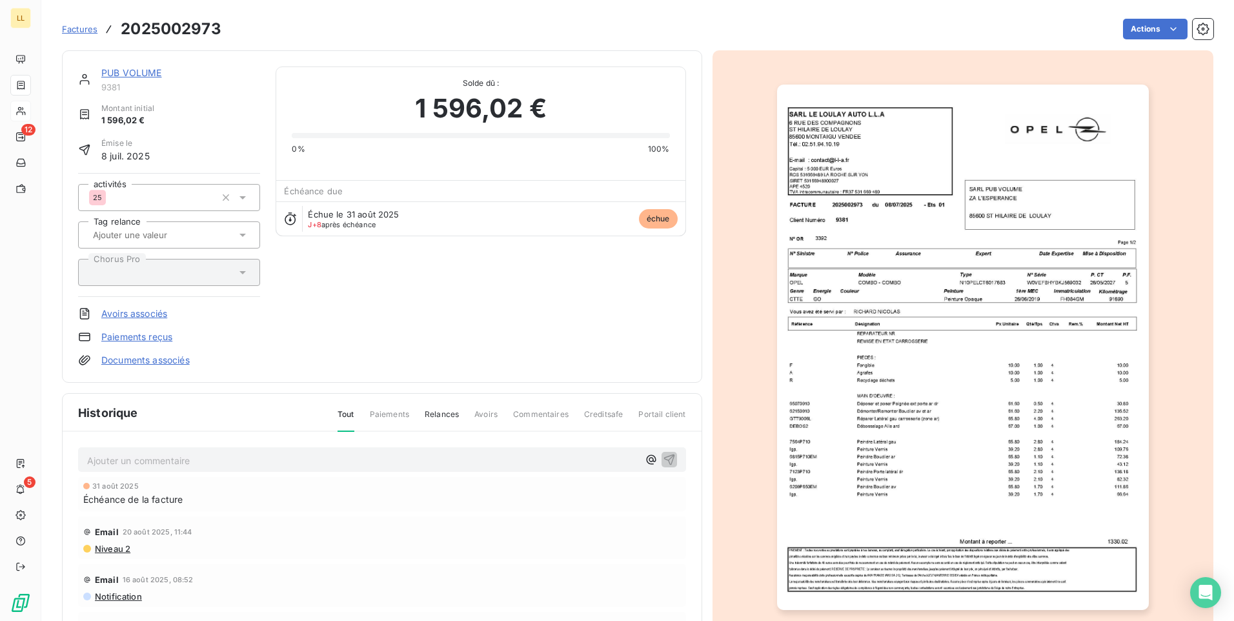
click at [652, 225] on span "échue" at bounding box center [658, 218] width 39 height 19
click at [287, 220] on icon at bounding box center [290, 218] width 13 height 13
click at [289, 220] on icon at bounding box center [291, 218] width 12 height 12
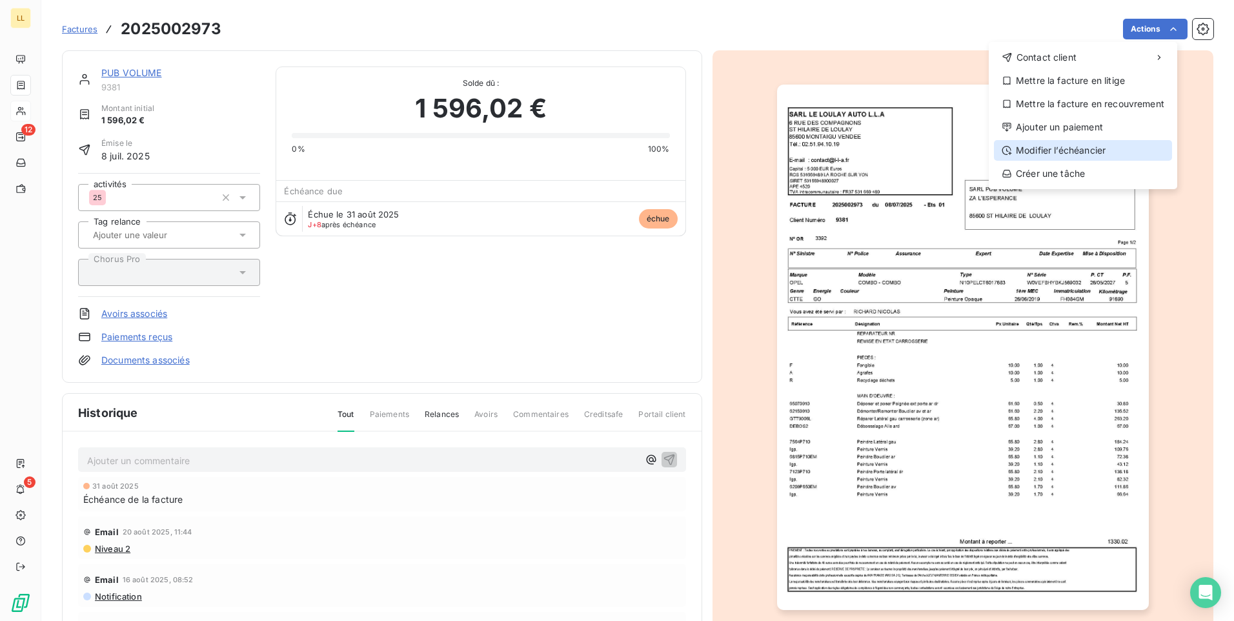
click at [1053, 154] on div "Modifier l’échéancier" at bounding box center [1083, 150] width 178 height 21
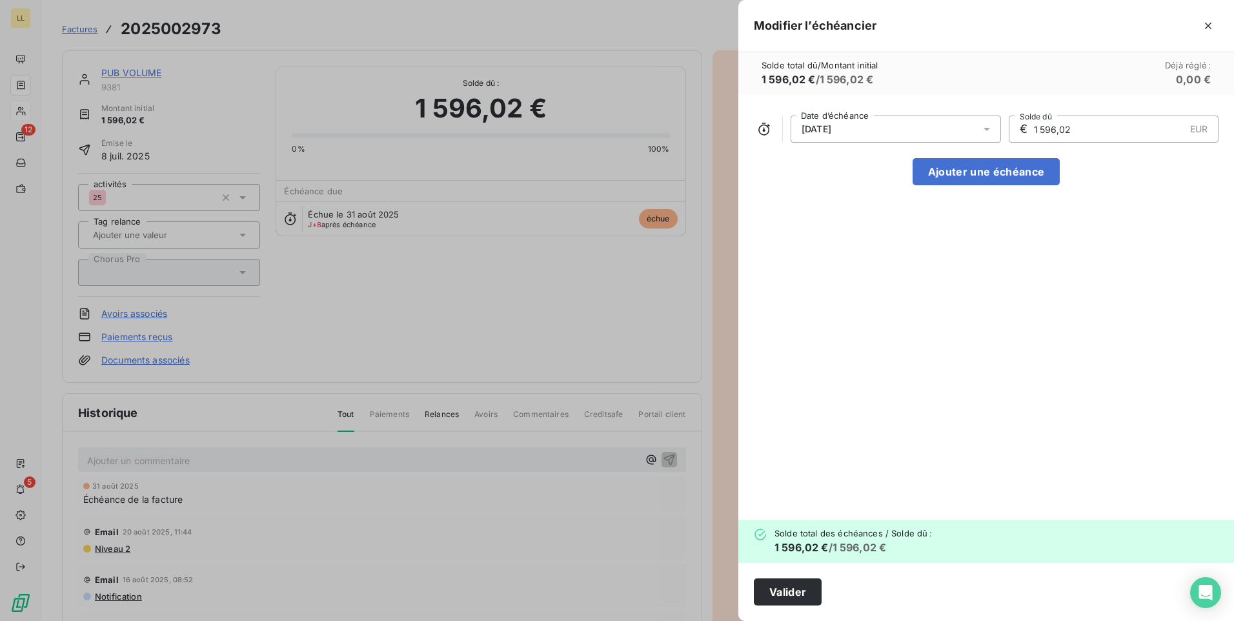
click at [992, 128] on icon at bounding box center [987, 129] width 13 height 13
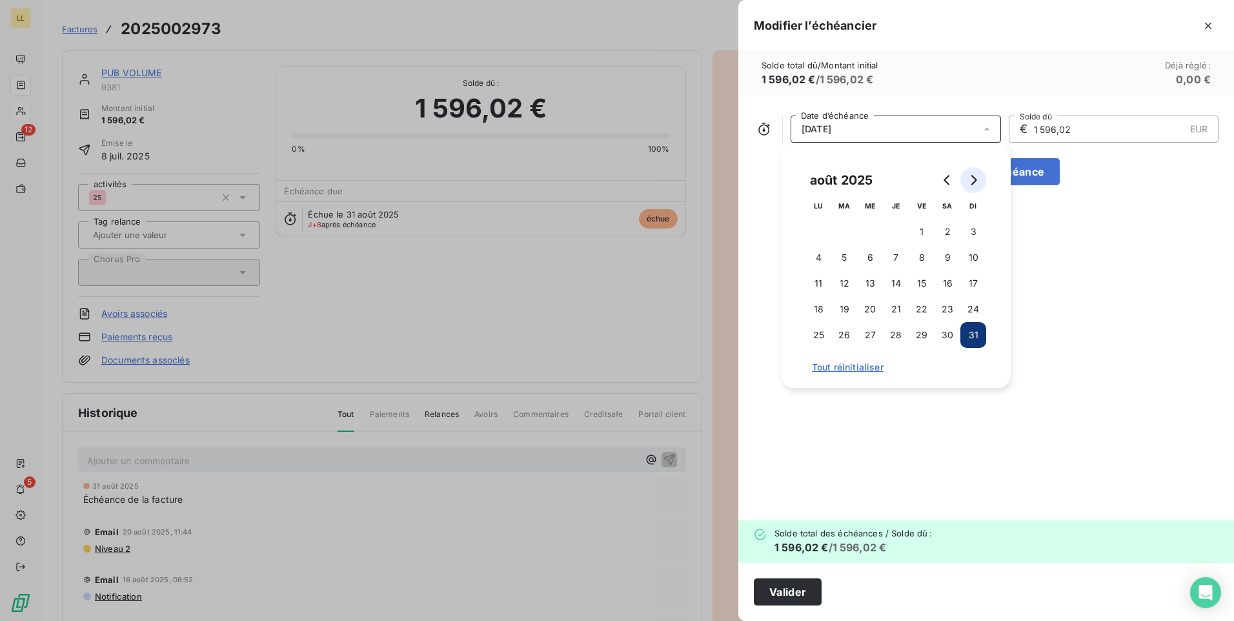
click at [977, 179] on icon "Go to next month" at bounding box center [973, 180] width 10 height 10
click at [871, 282] on button "15" at bounding box center [870, 283] width 26 height 26
click at [1127, 194] on div "[DATE] Date d’échéance € 1 596,02 EUR Solde dû Ajouter une échéance" at bounding box center [987, 307] width 496 height 425
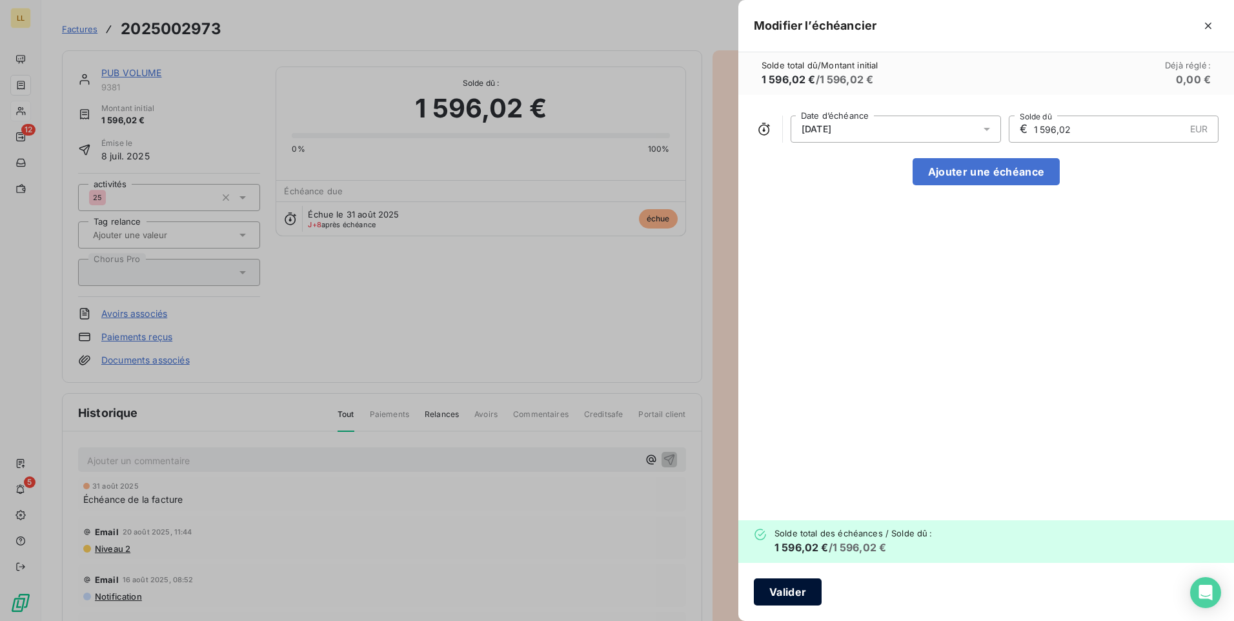
click at [809, 597] on button "Valider" at bounding box center [788, 591] width 68 height 27
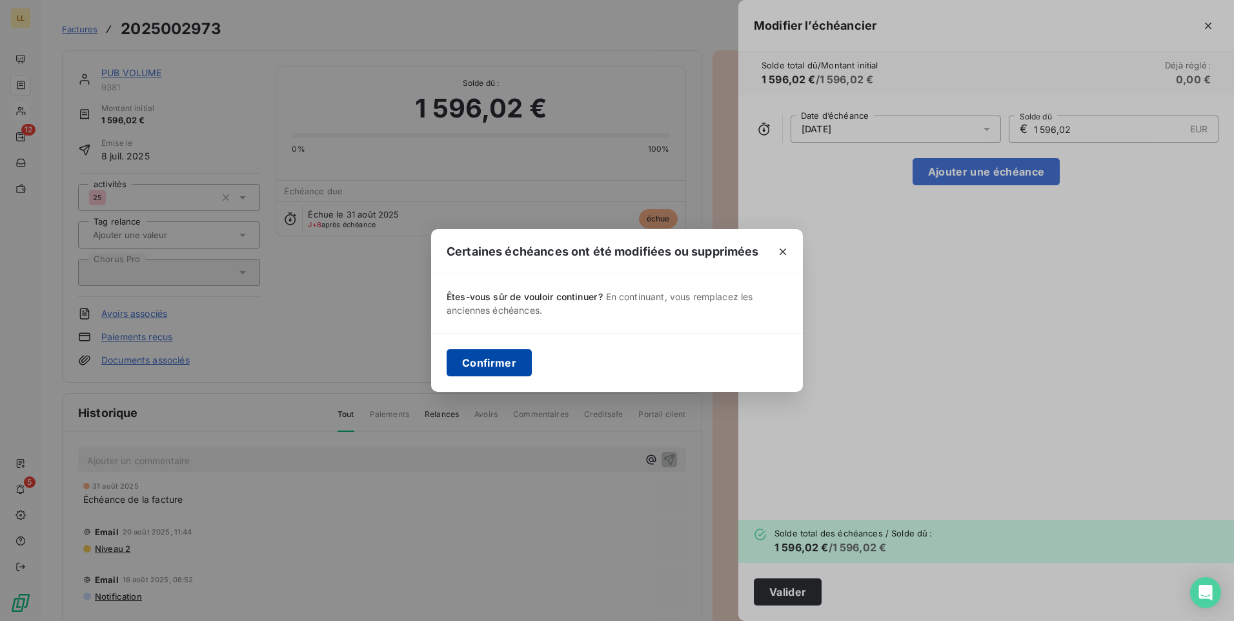
click at [493, 363] on button "Confirmer" at bounding box center [489, 362] width 85 height 27
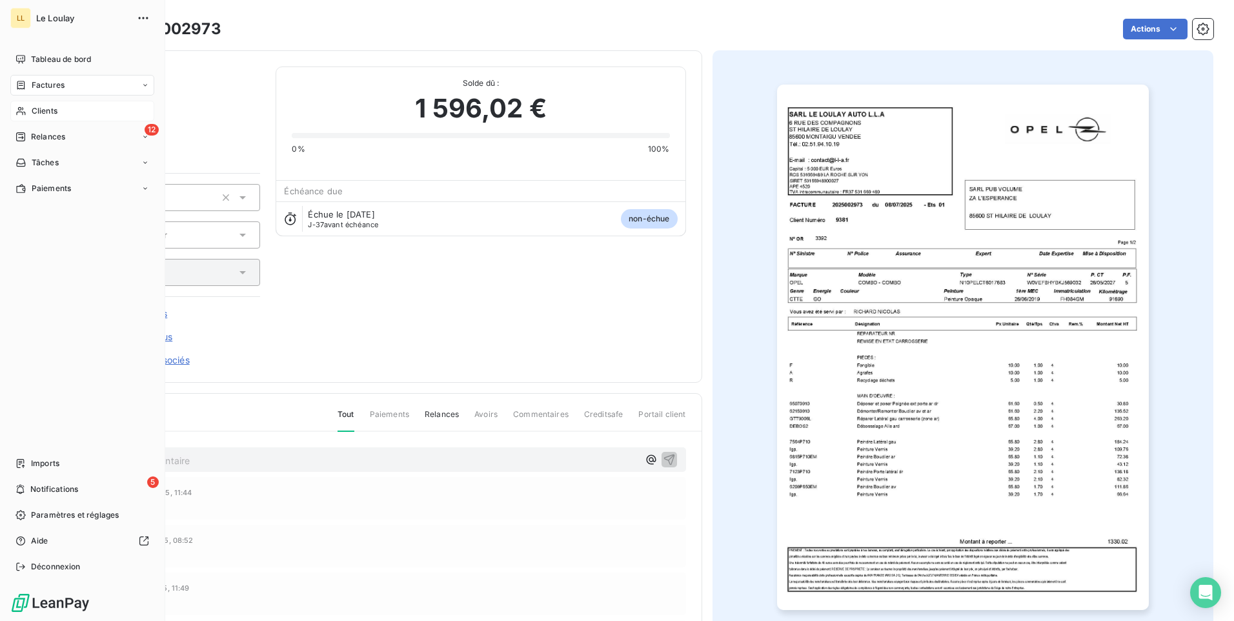
click at [46, 114] on span "Clients" at bounding box center [45, 111] width 26 height 12
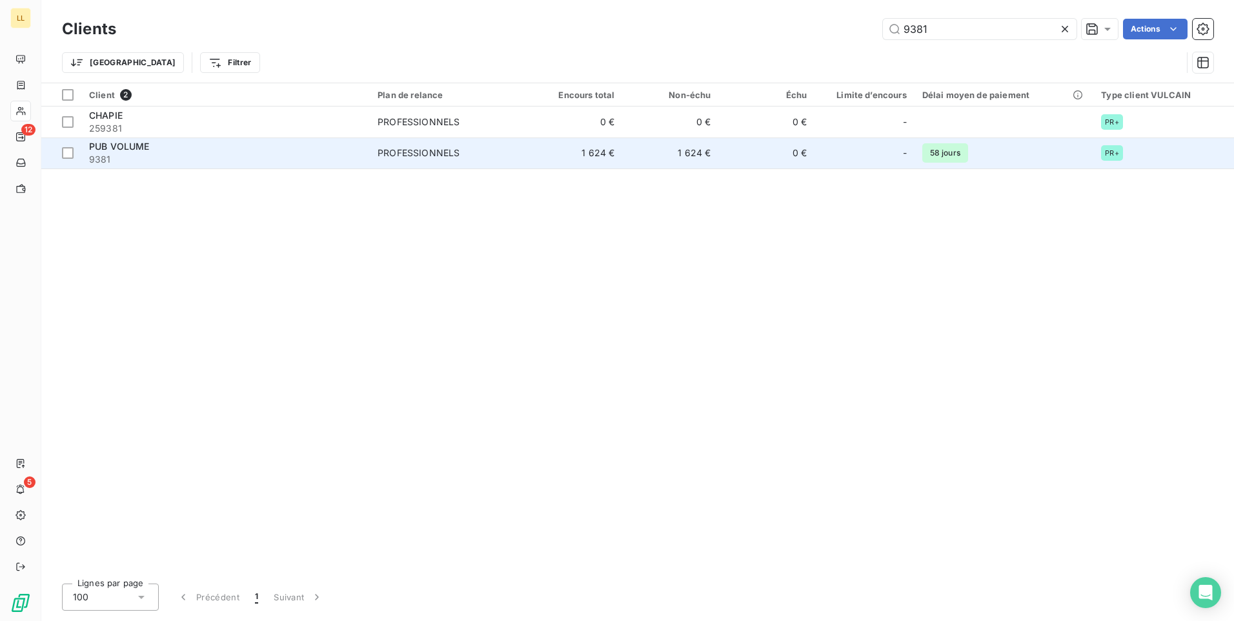
click at [100, 144] on span "PUB VOLUME" at bounding box center [119, 146] width 61 height 11
